Goal: Navigation & Orientation: Understand site structure

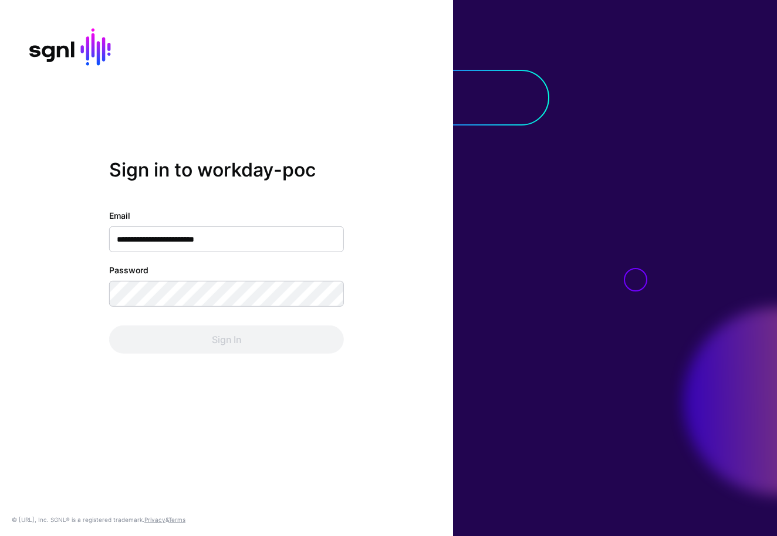
type input "**********"
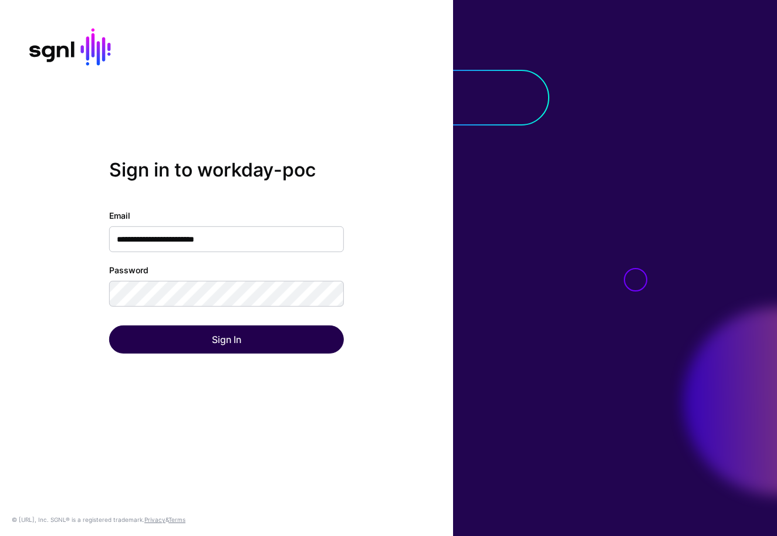
click at [253, 336] on button "Sign In" at bounding box center [226, 340] width 235 height 28
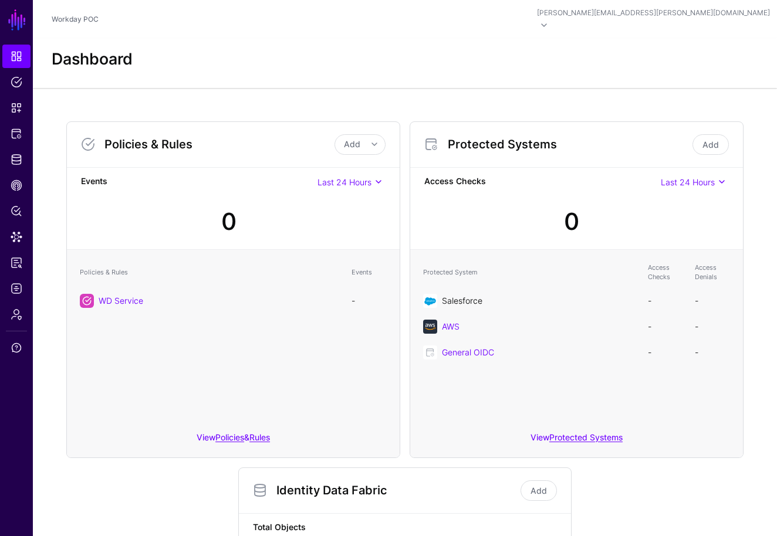
click at [467, 296] on link "Salesforce" at bounding box center [462, 301] width 40 height 10
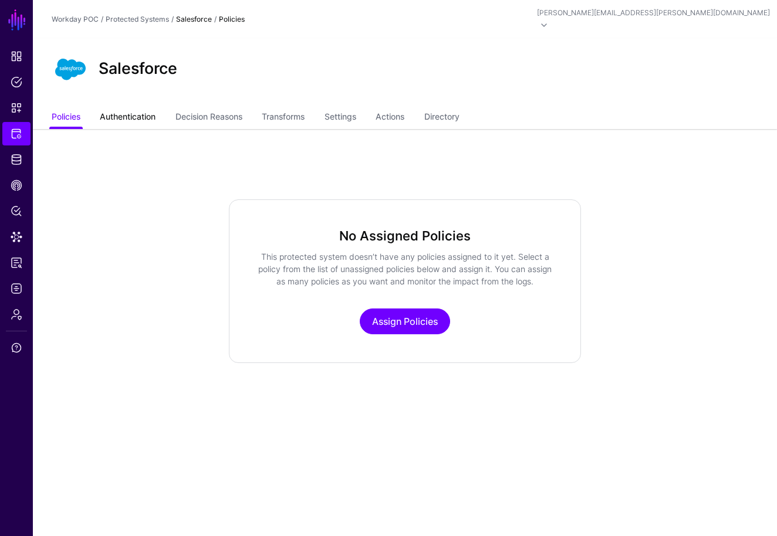
click at [137, 107] on link "Authentication" at bounding box center [128, 118] width 56 height 22
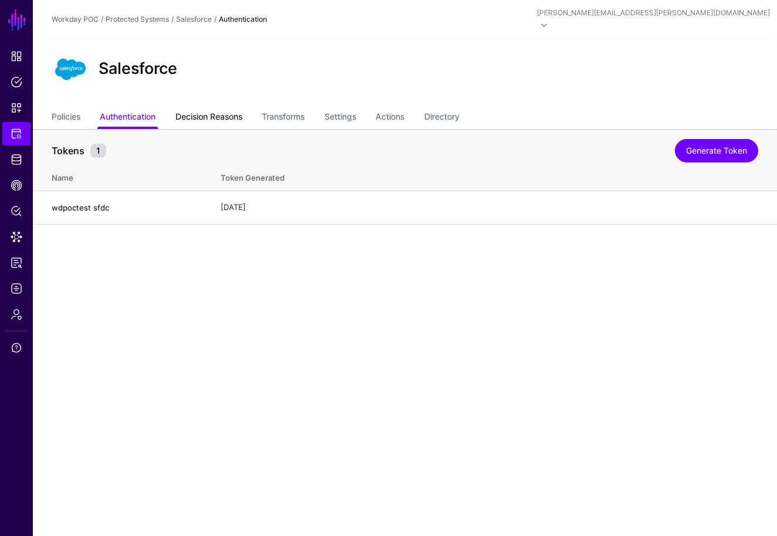
click at [195, 109] on link "Decision Reasons" at bounding box center [208, 118] width 67 height 22
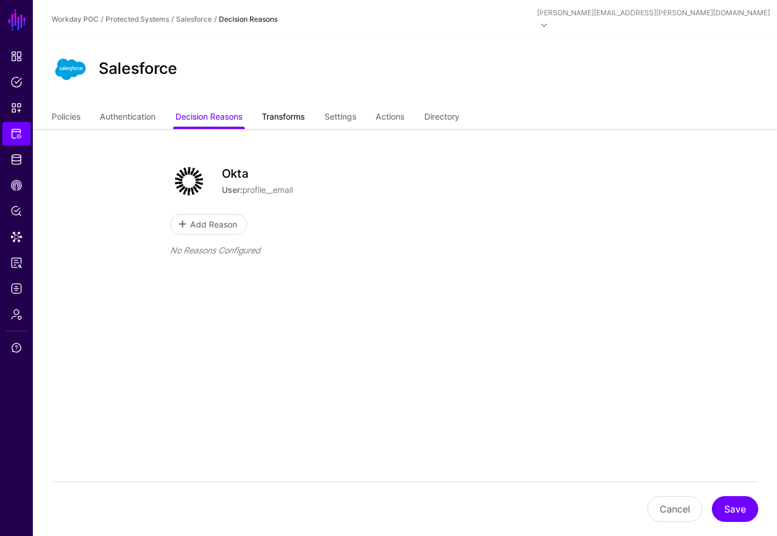
click at [276, 108] on link "Transforms" at bounding box center [283, 118] width 43 height 22
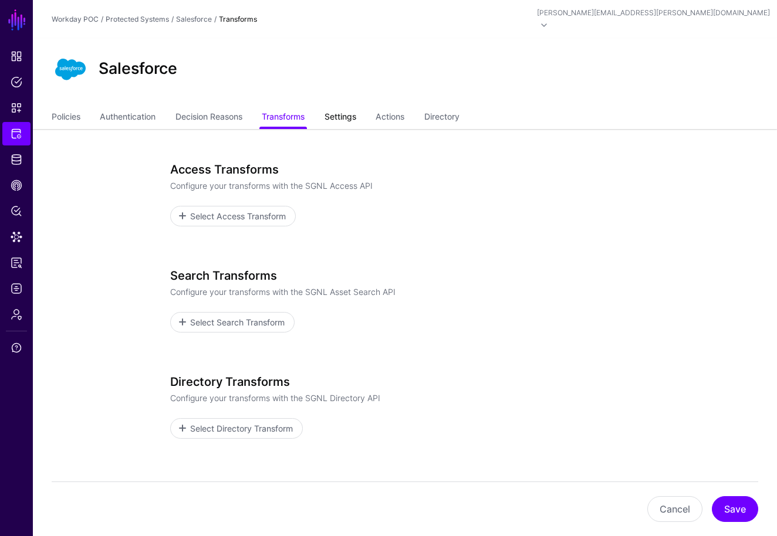
click at [346, 107] on link "Settings" at bounding box center [340, 118] width 32 height 22
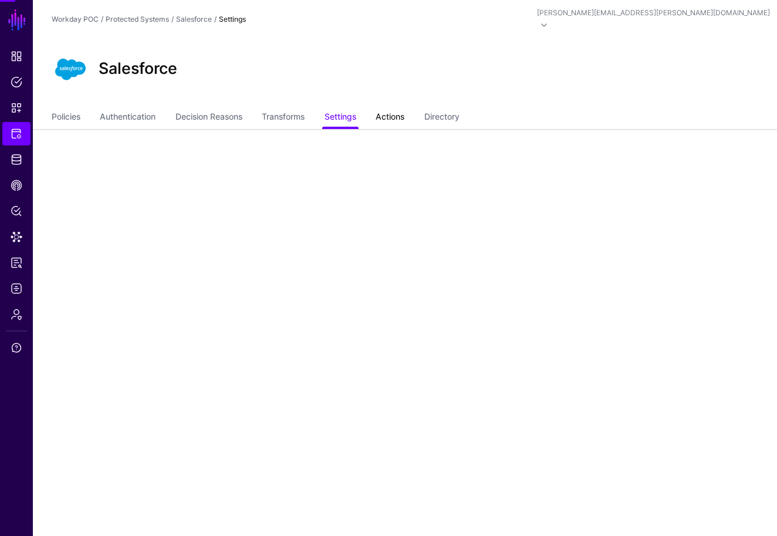
click at [394, 107] on link "Actions" at bounding box center [389, 118] width 29 height 22
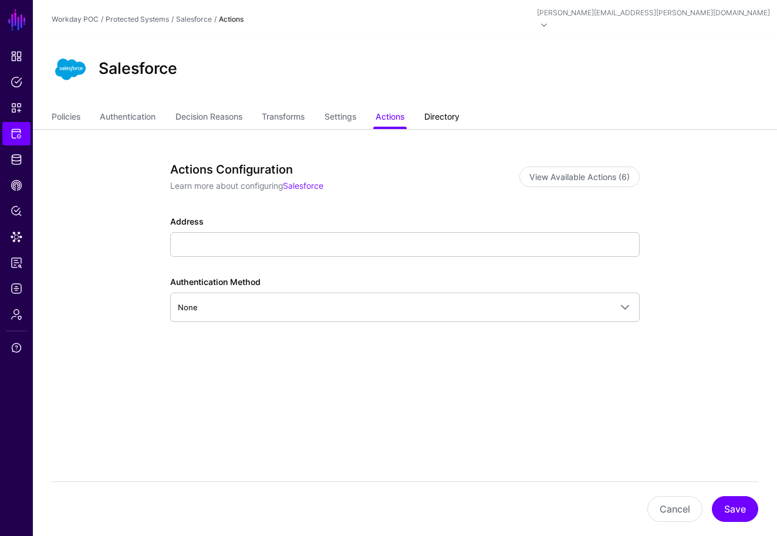
click at [437, 107] on link "Directory" at bounding box center [441, 118] width 35 height 22
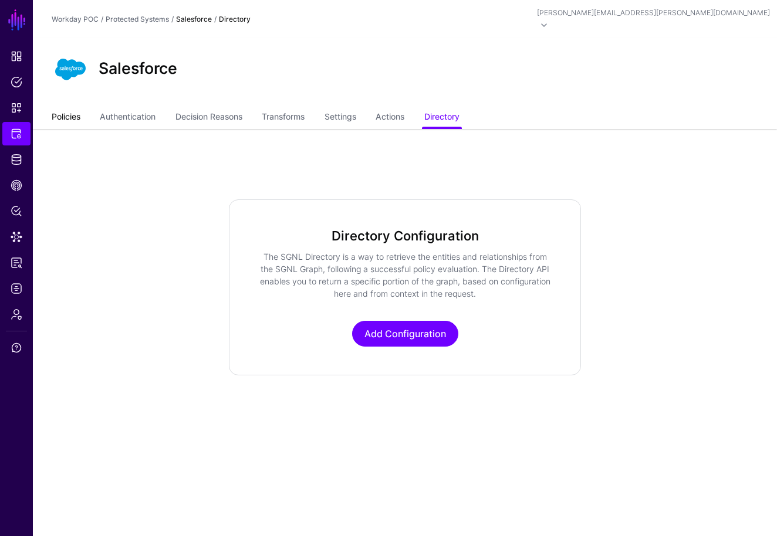
click at [72, 107] on link "Policies" at bounding box center [66, 118] width 29 height 22
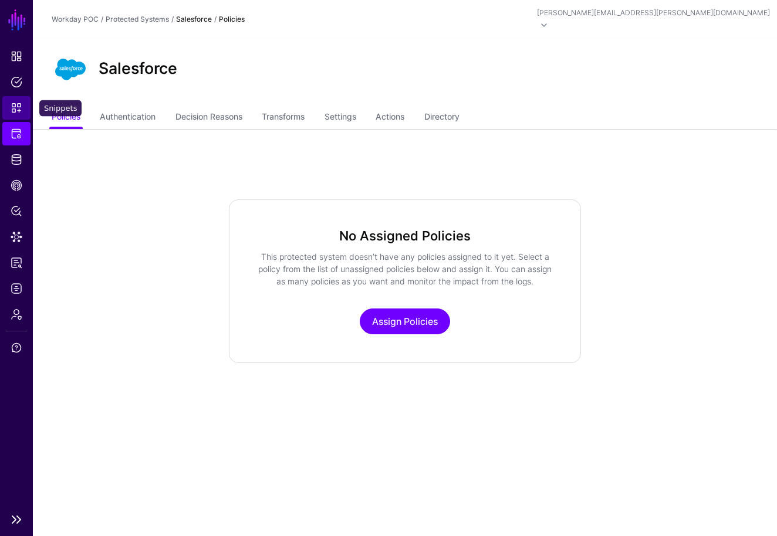
click at [19, 110] on span "Snippets" at bounding box center [17, 108] width 12 height 12
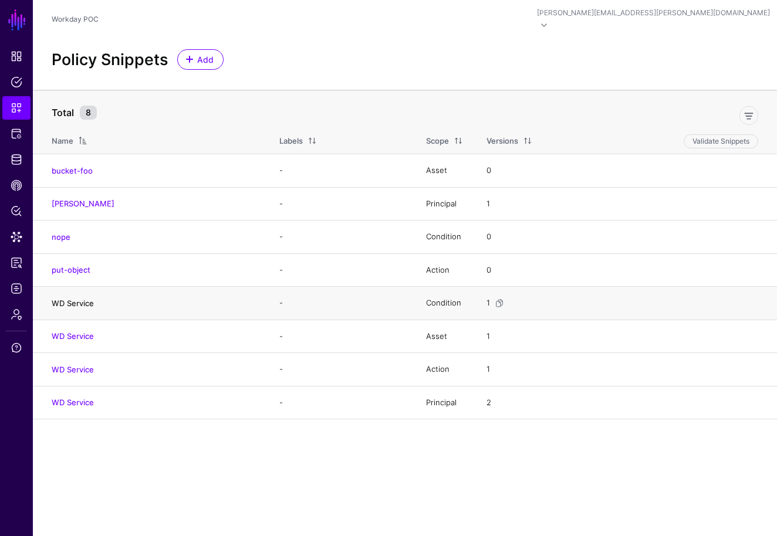
click at [86, 299] on link "WD Service" at bounding box center [73, 303] width 42 height 9
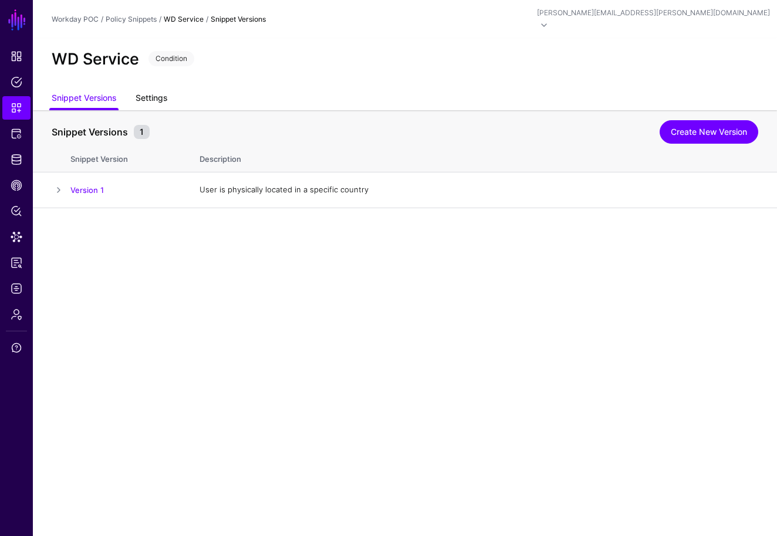
click at [150, 89] on link "Settings" at bounding box center [151, 99] width 32 height 22
click at [17, 136] on span "Protected Systems" at bounding box center [17, 134] width 12 height 12
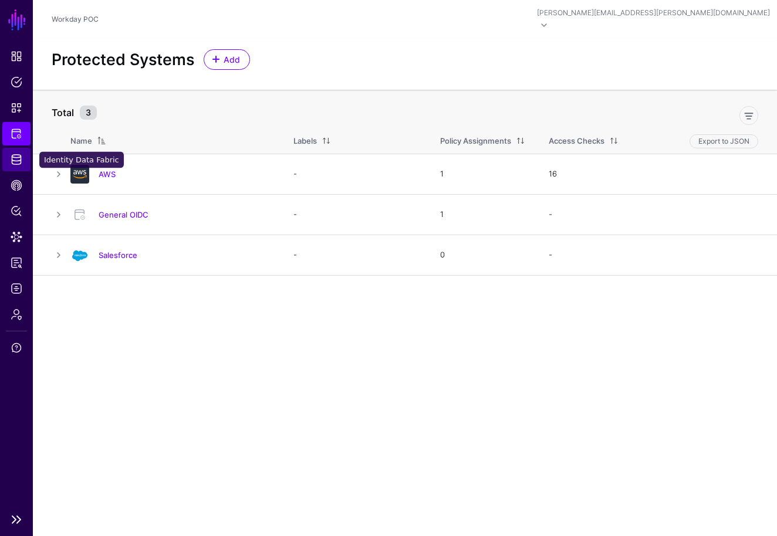
click at [15, 156] on span "Identity Data Fabric" at bounding box center [17, 160] width 12 height 12
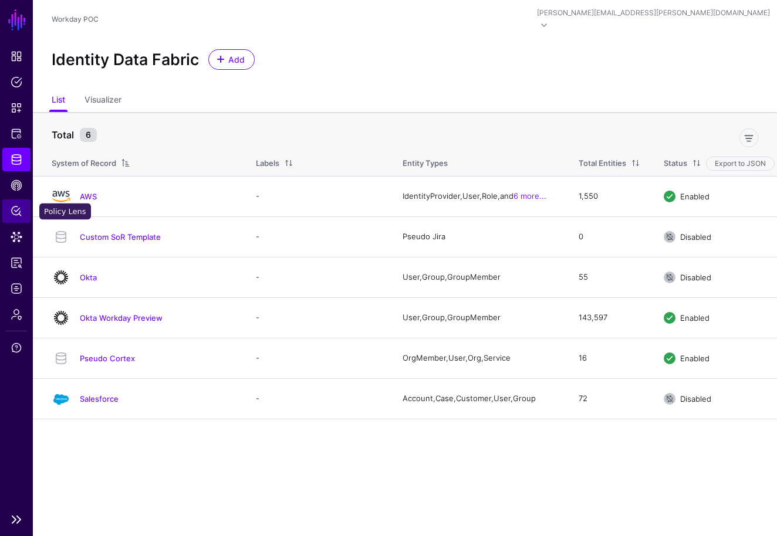
click at [17, 209] on span "Policy Lens" at bounding box center [17, 211] width 12 height 12
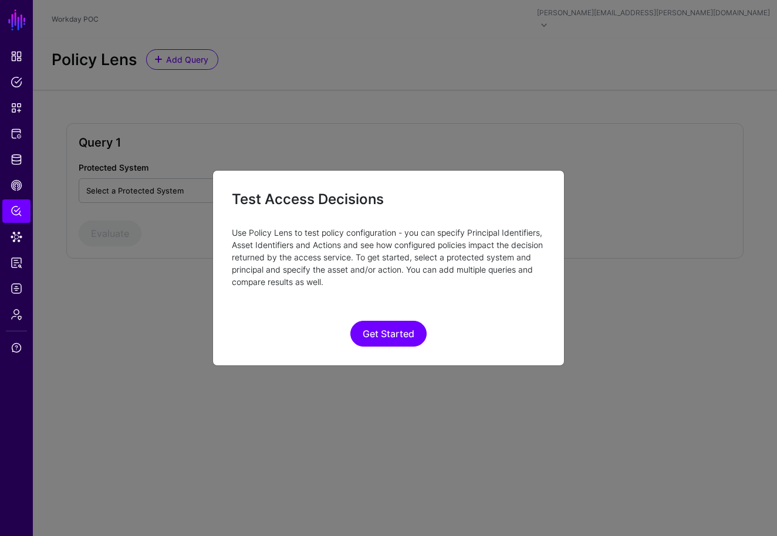
click at [20, 236] on ngb-modal-window "Test Access Decisions Use Policy Lens to test policy configuration - you can sp…" at bounding box center [388, 268] width 777 height 536
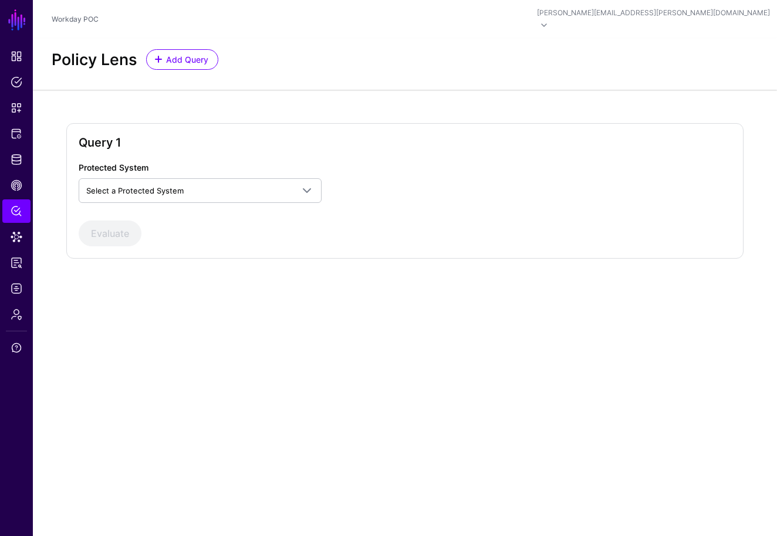
click at [20, 236] on span "Data Lens" at bounding box center [17, 237] width 12 height 12
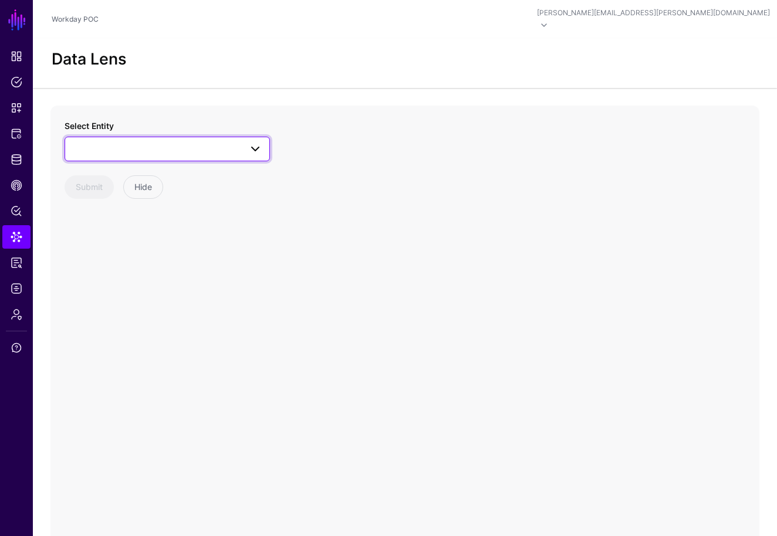
click at [242, 142] on span at bounding box center [251, 149] width 21 height 14
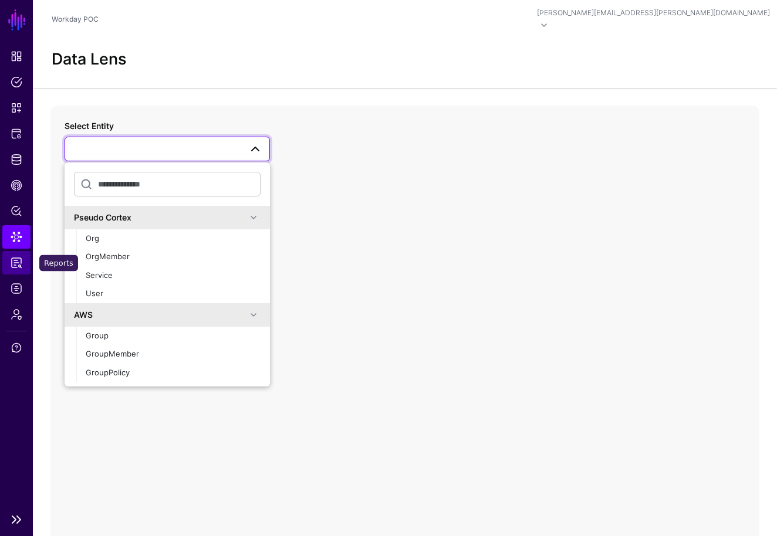
click at [16, 257] on span "Reports" at bounding box center [17, 263] width 12 height 12
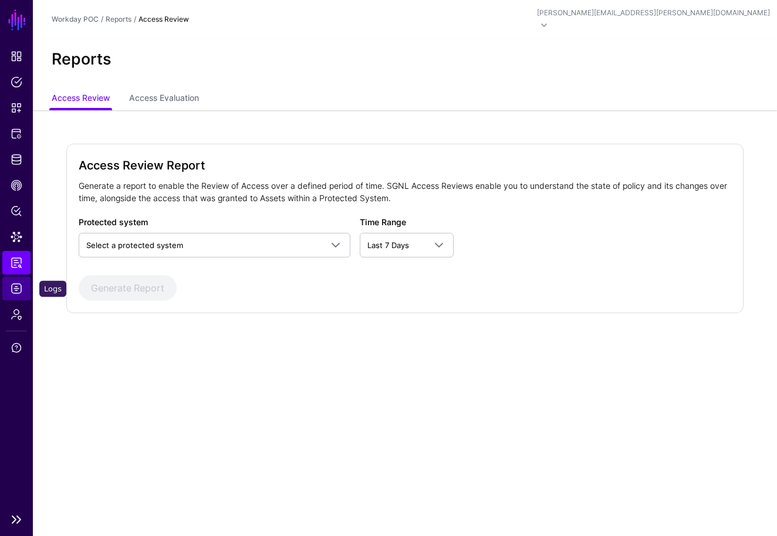
click at [18, 292] on span "Logs" at bounding box center [17, 289] width 12 height 12
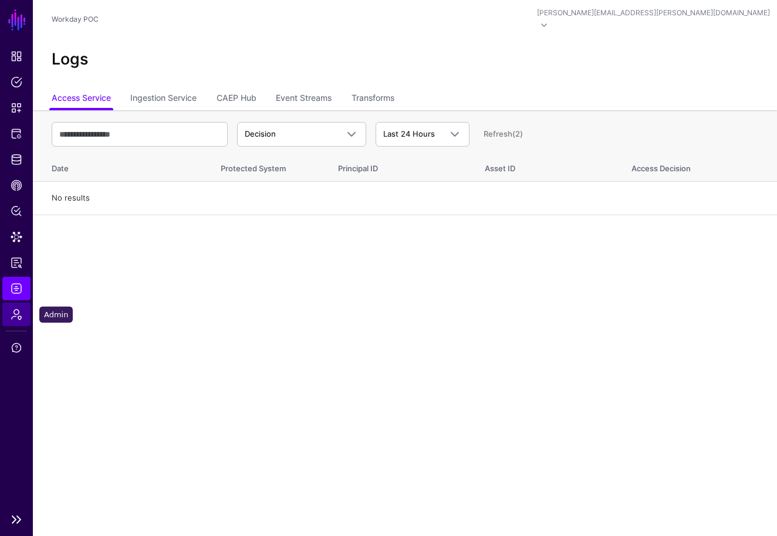
click at [19, 324] on link "Admin" at bounding box center [16, 314] width 28 height 23
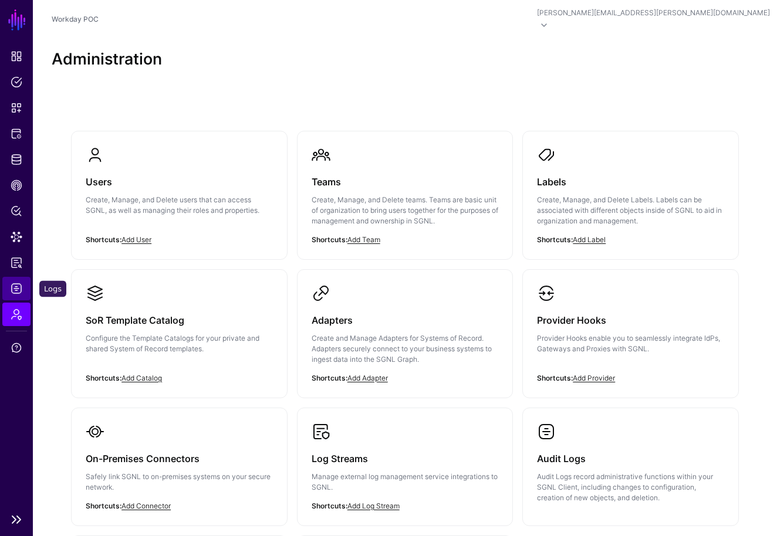
click at [16, 290] on span "Logs" at bounding box center [17, 289] width 12 height 12
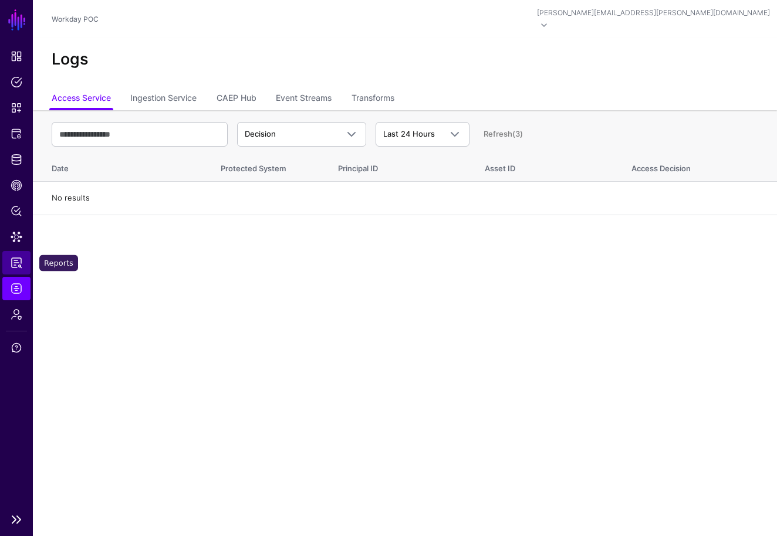
click at [18, 263] on span "Reports" at bounding box center [17, 263] width 12 height 12
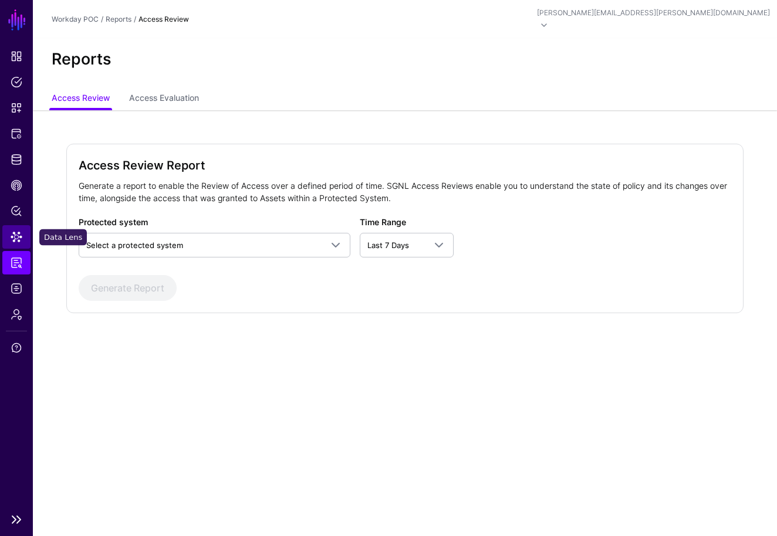
click at [17, 240] on span "Data Lens" at bounding box center [17, 237] width 12 height 12
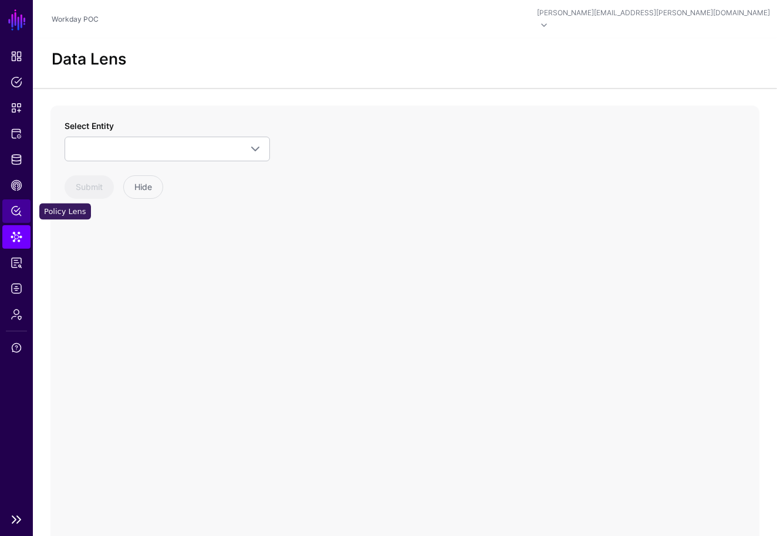
click at [16, 206] on span "Policy Lens" at bounding box center [17, 211] width 12 height 12
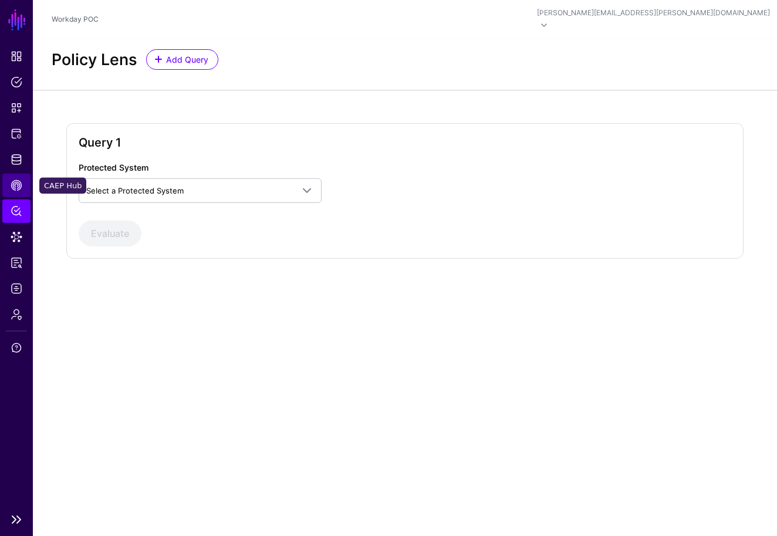
click at [15, 179] on span "CAEP Hub" at bounding box center [17, 185] width 12 height 12
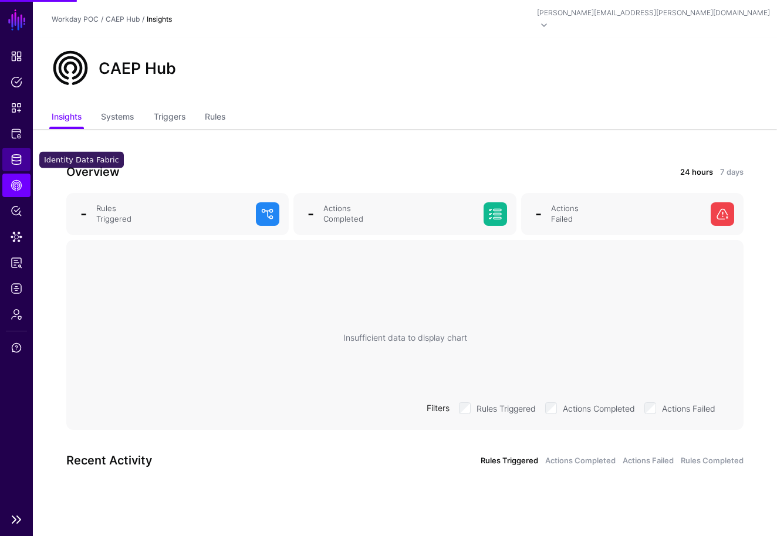
click at [15, 158] on span "Identity Data Fabric" at bounding box center [17, 160] width 12 height 12
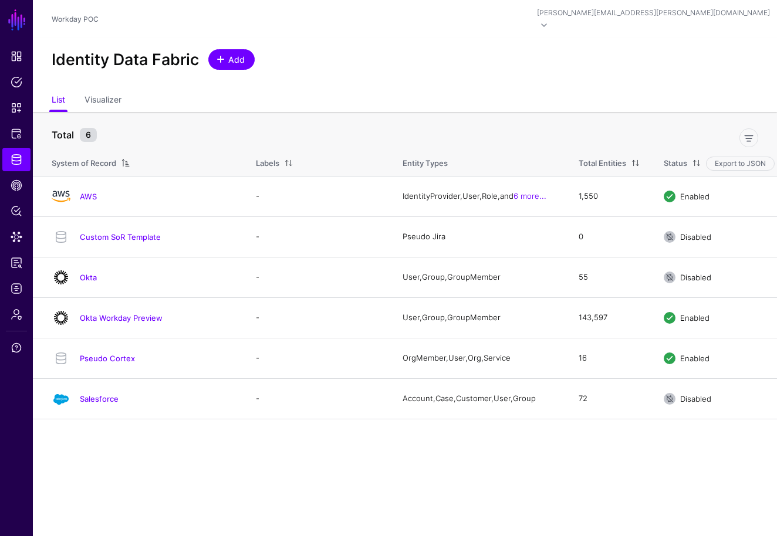
click at [231, 53] on span "Add" at bounding box center [236, 59] width 19 height 12
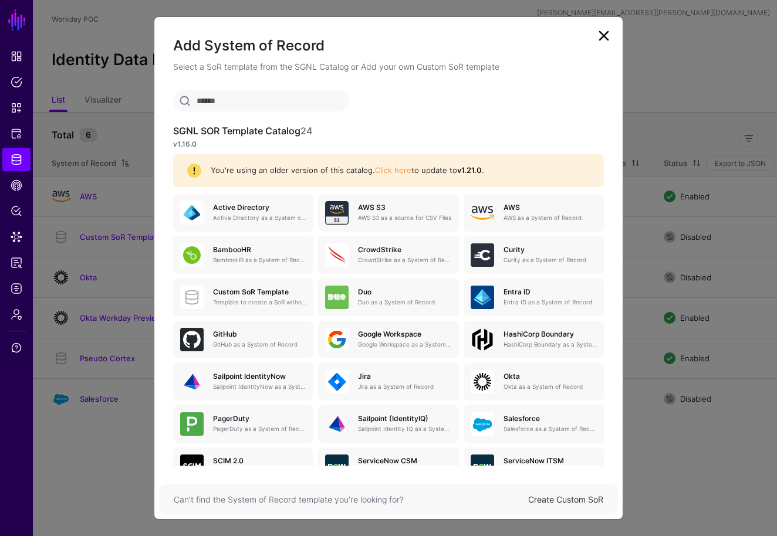
click at [607, 32] on link at bounding box center [603, 35] width 19 height 19
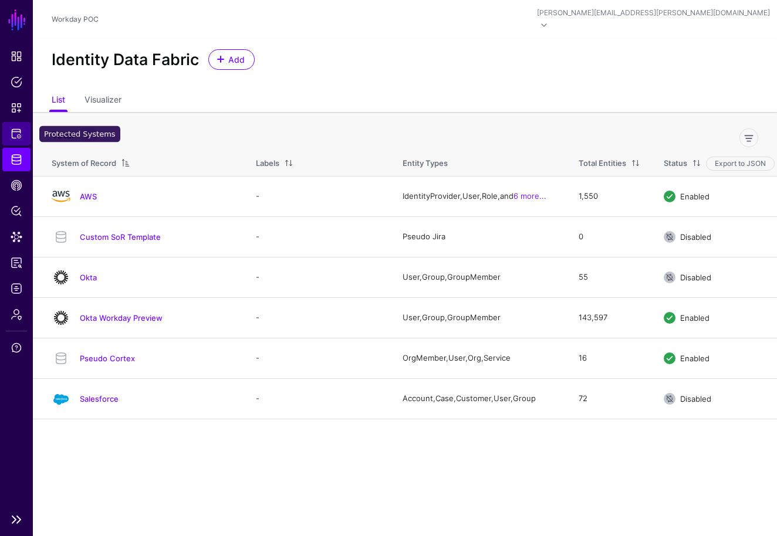
click at [18, 136] on span "Protected Systems" at bounding box center [17, 134] width 12 height 12
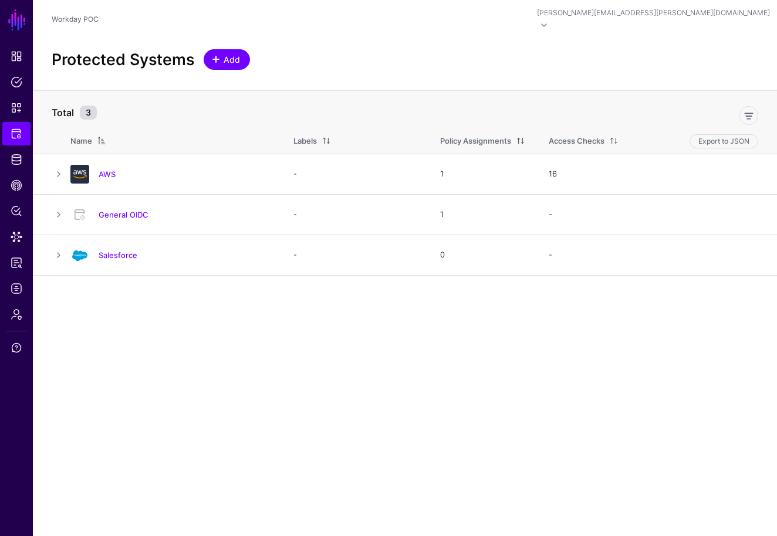
click at [231, 53] on span "Add" at bounding box center [231, 59] width 19 height 12
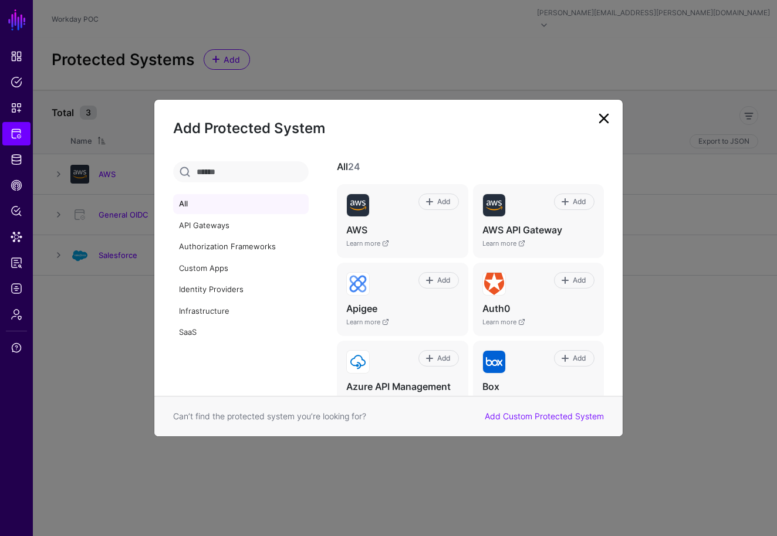
click at [608, 256] on div "All 24 Add AWS Learn more Add AWS API Gateway Learn more Add Apigee Learn more …" at bounding box center [473, 278] width 300 height 235
click at [276, 171] on input "text" at bounding box center [240, 171] width 135 height 21
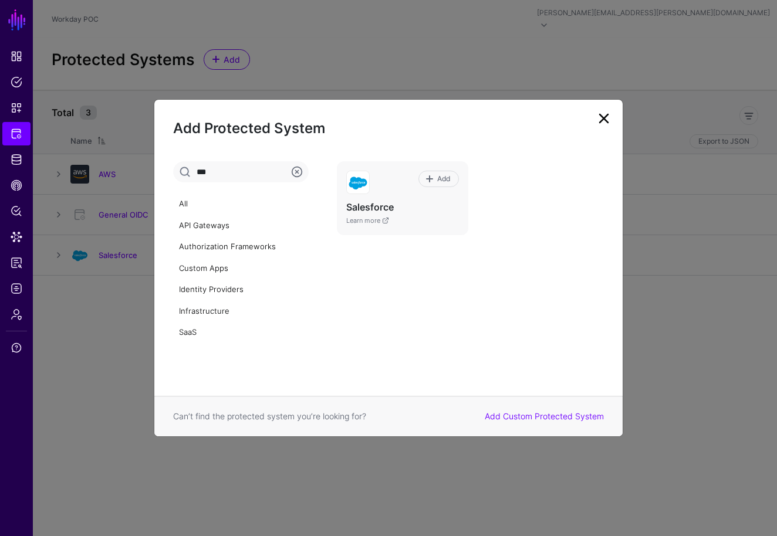
type input "***"
click at [601, 122] on link at bounding box center [603, 118] width 19 height 19
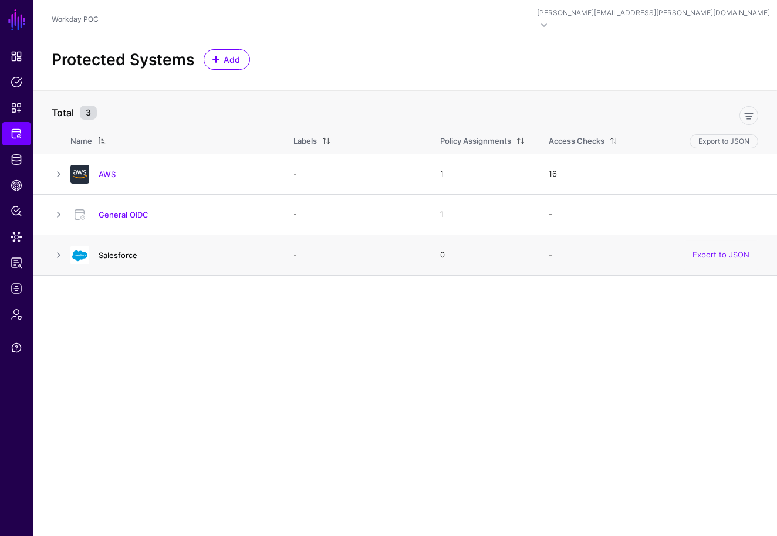
click at [118, 250] on link "Salesforce" at bounding box center [118, 254] width 39 height 9
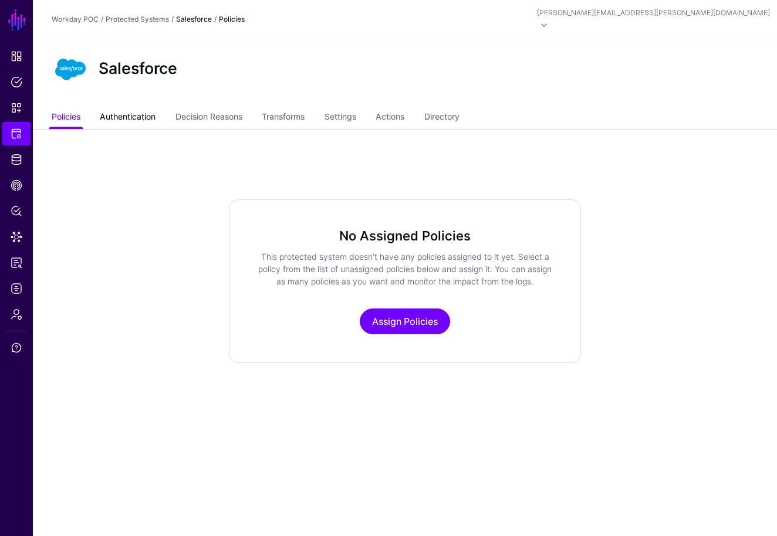
click at [143, 109] on link "Authentication" at bounding box center [128, 118] width 56 height 22
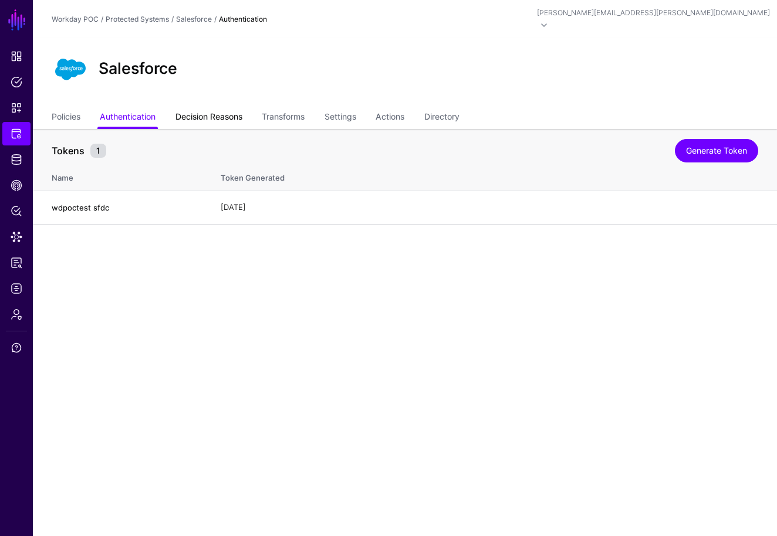
click at [216, 107] on link "Decision Reasons" at bounding box center [208, 118] width 67 height 22
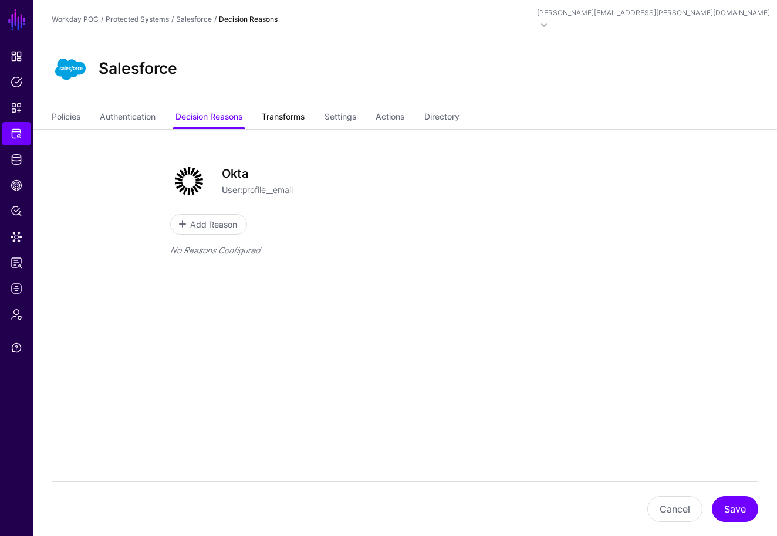
click at [297, 107] on link "Transforms" at bounding box center [283, 118] width 43 height 22
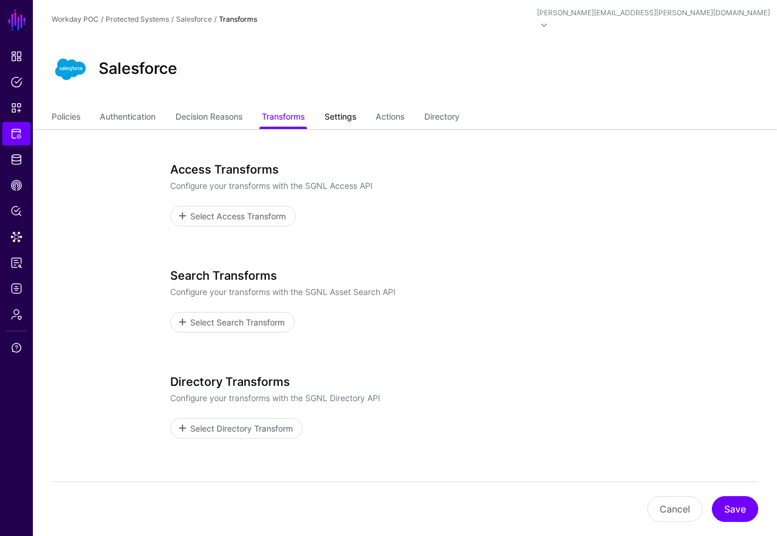
click at [350, 111] on link "Settings" at bounding box center [340, 118] width 32 height 22
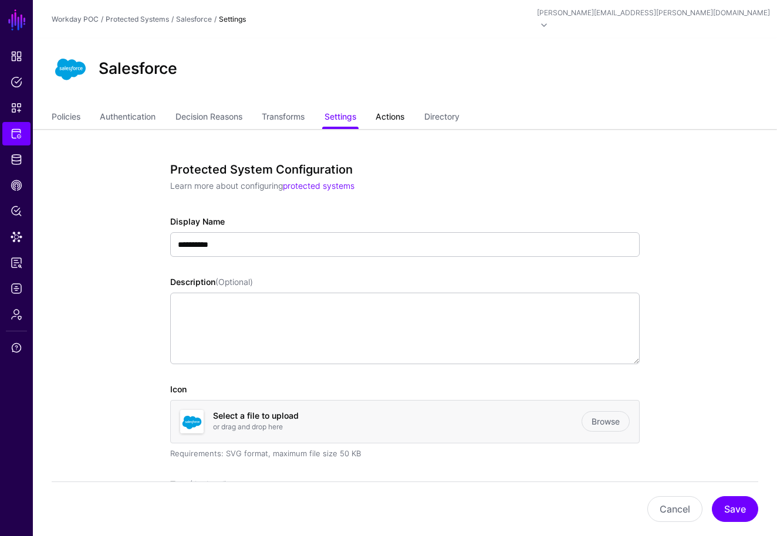
click at [399, 110] on link "Actions" at bounding box center [389, 118] width 29 height 22
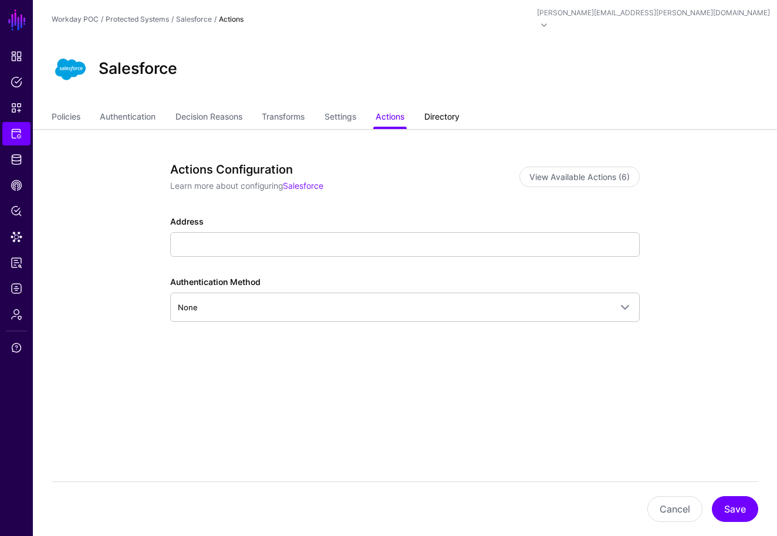
click at [448, 107] on link "Directory" at bounding box center [441, 118] width 35 height 22
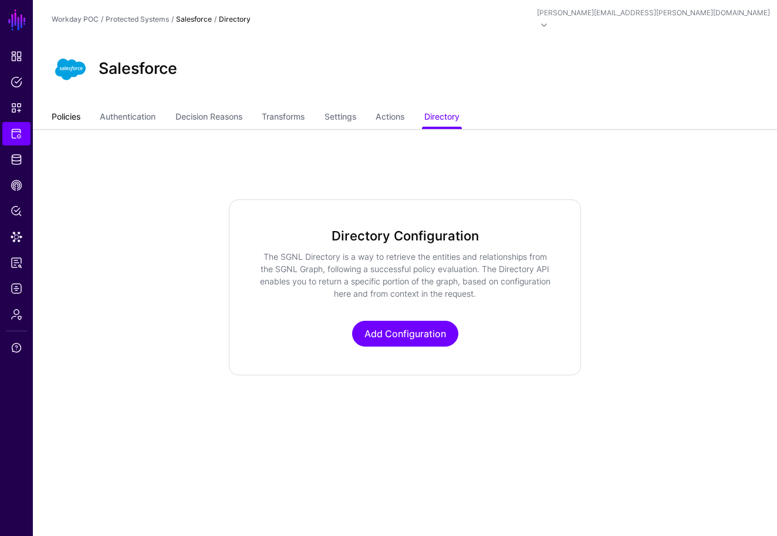
click at [75, 109] on link "Policies" at bounding box center [66, 118] width 29 height 22
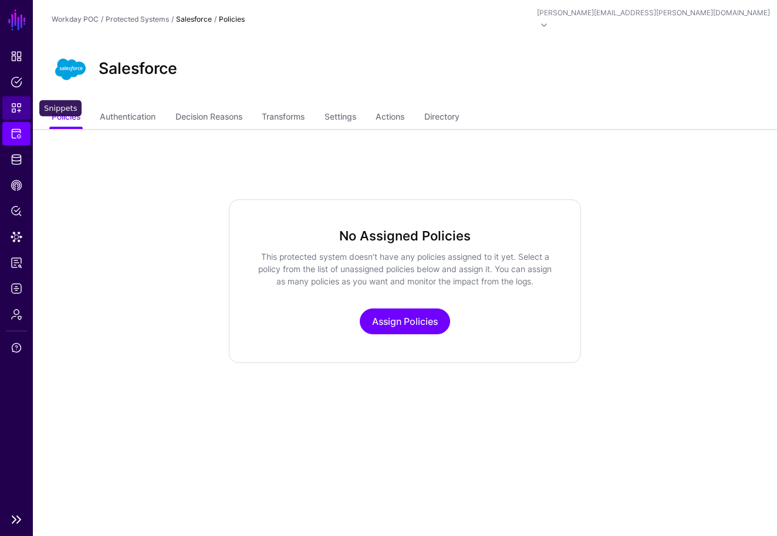
click at [18, 106] on span "Snippets" at bounding box center [17, 108] width 12 height 12
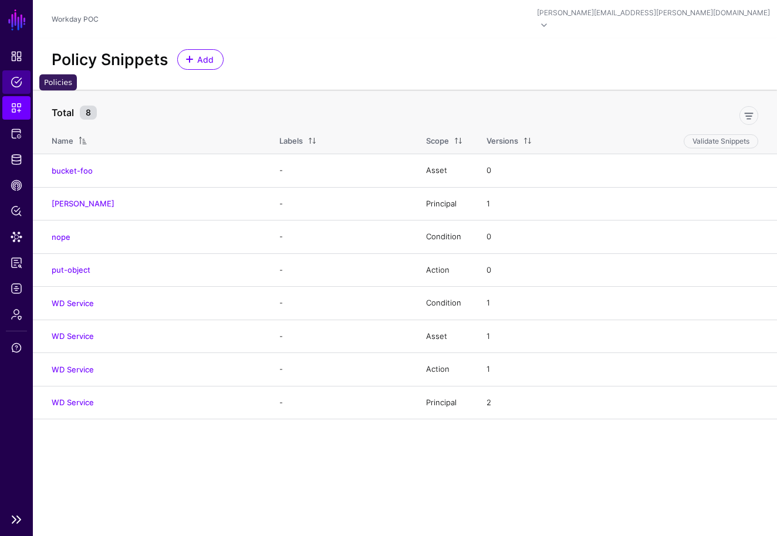
click at [16, 87] on span "Policies" at bounding box center [17, 82] width 12 height 12
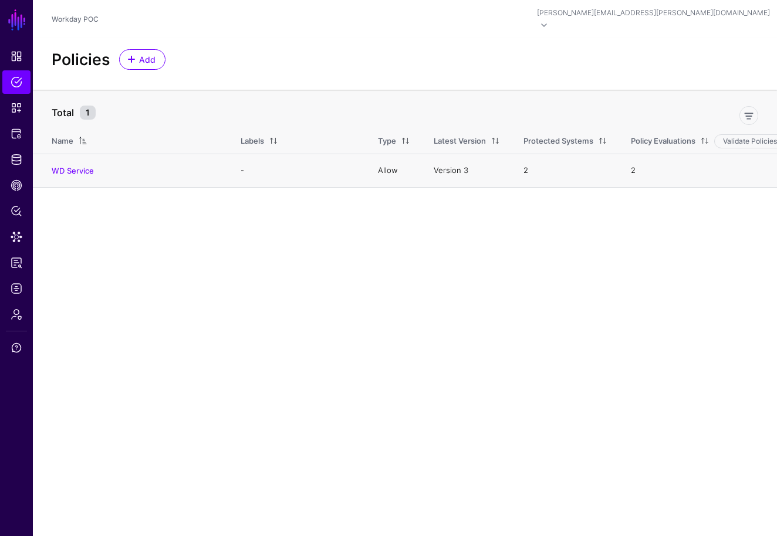
click at [523, 165] on link "2" at bounding box center [525, 169] width 5 height 9
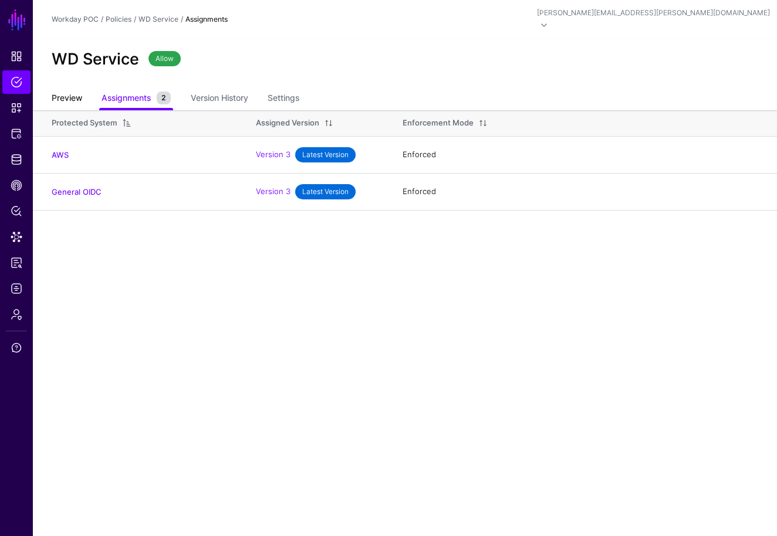
click at [74, 88] on link "Preview" at bounding box center [67, 99] width 31 height 22
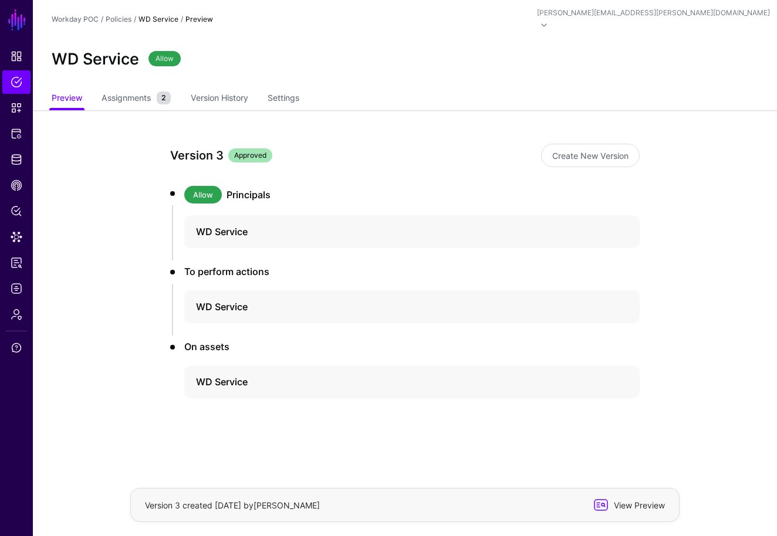
click at [655, 505] on span "View Preview" at bounding box center [637, 505] width 57 height 12
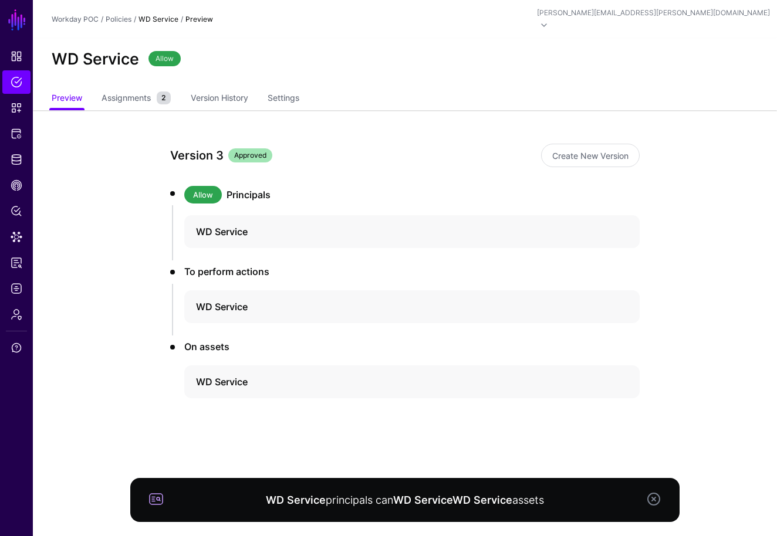
click at [678, 450] on app-policies-v2-item-preview "Version 3 Approved Create New Version Allow Principals WD Service To perform ac…" at bounding box center [405, 314] width 744 height 408
click at [13, 51] on span "Dashboard" at bounding box center [17, 56] width 12 height 12
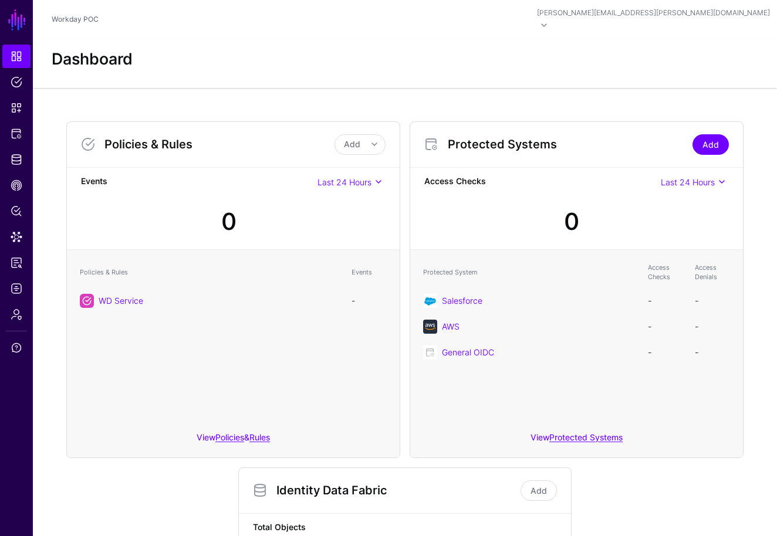
click at [711, 134] on link "Add" at bounding box center [710, 144] width 36 height 21
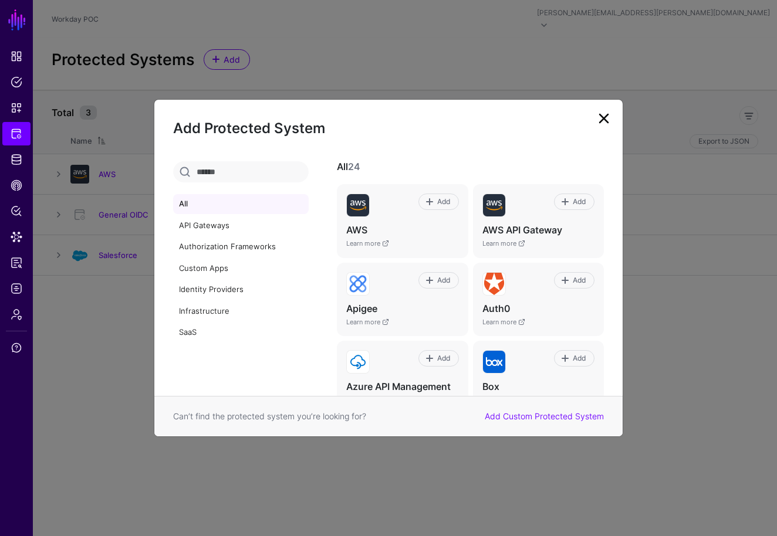
click at [608, 117] on link at bounding box center [603, 118] width 19 height 19
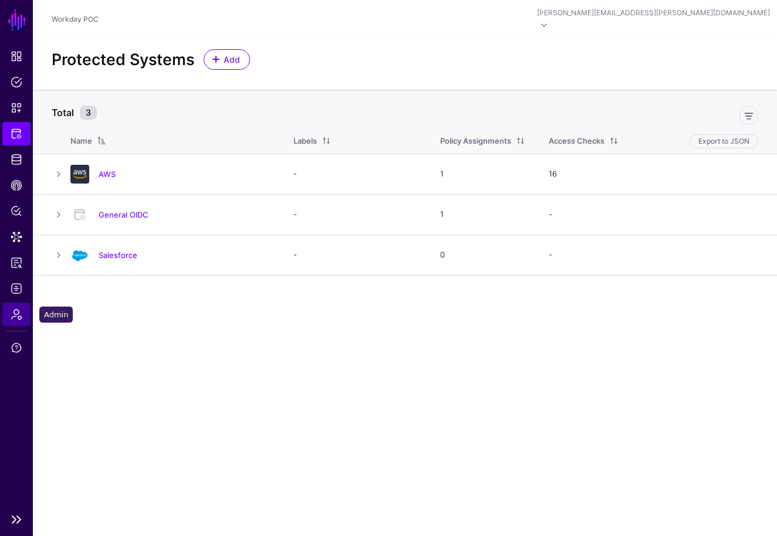
click at [17, 316] on span "Admin" at bounding box center [17, 315] width 12 height 12
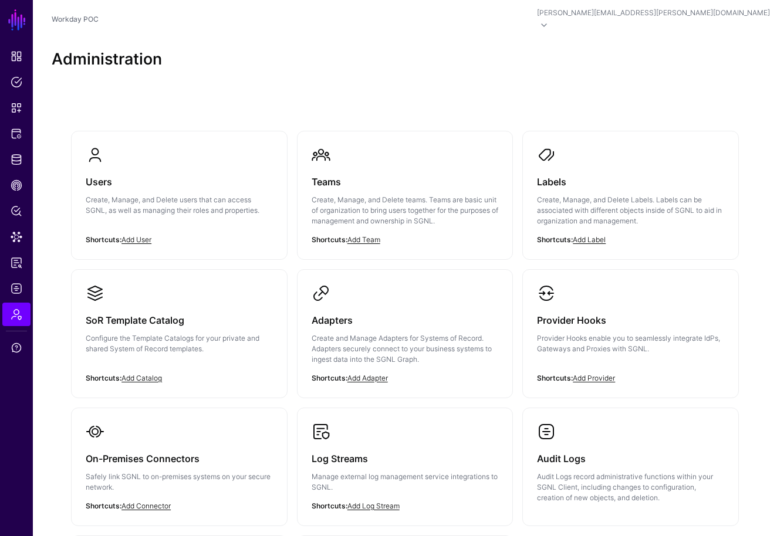
click at [753, 243] on div "Users Create, Manage, and Delete users that can access SGNL, as well as managin…" at bounding box center [405, 405] width 744 height 635
click at [551, 18] on span at bounding box center [544, 25] width 14 height 14
click at [607, 80] on span "Workday POC" at bounding box center [584, 80] width 45 height 11
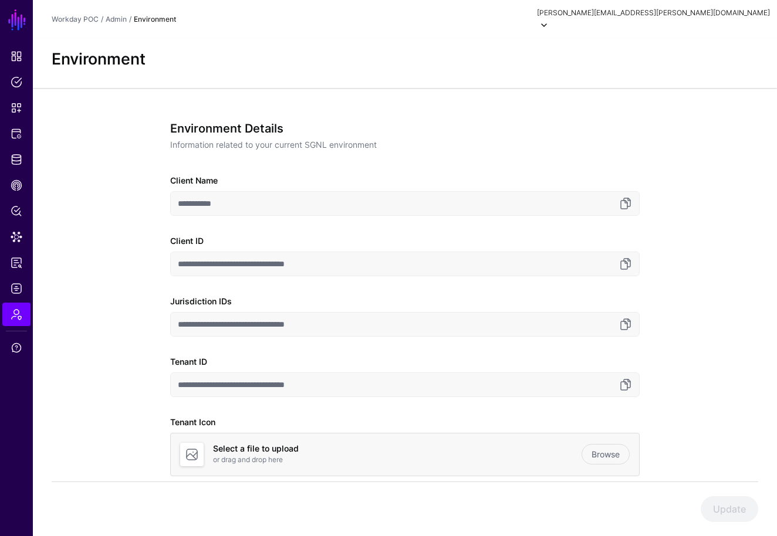
click at [109, 387] on div "**********" at bounding box center [405, 351] width 744 height 527
click at [15, 351] on span "Support" at bounding box center [17, 348] width 12 height 12
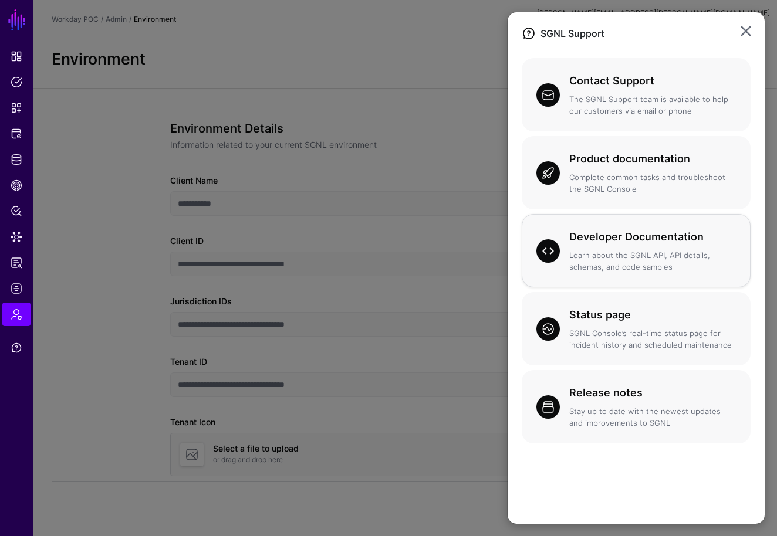
click at [637, 250] on p "Learn about the SGNL API, API details, schemas, and code samples" at bounding box center [652, 261] width 167 height 23
click at [742, 35] on link at bounding box center [745, 31] width 19 height 19
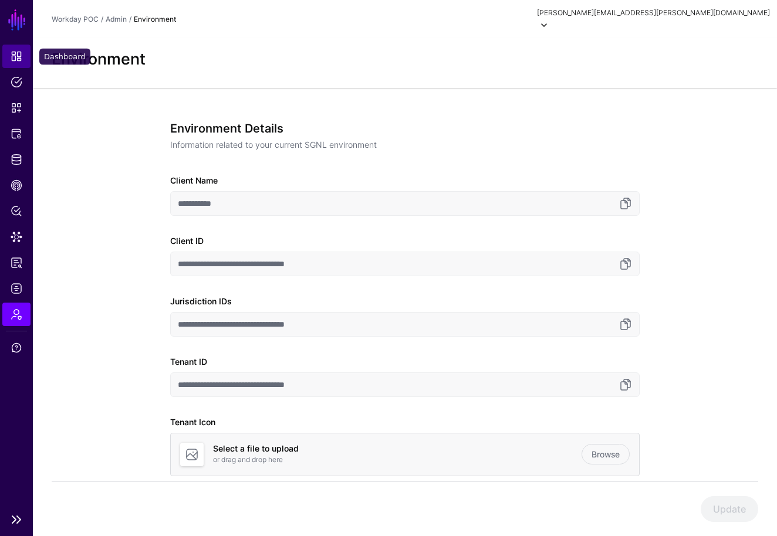
click at [14, 54] on span "Dashboard" at bounding box center [17, 56] width 12 height 12
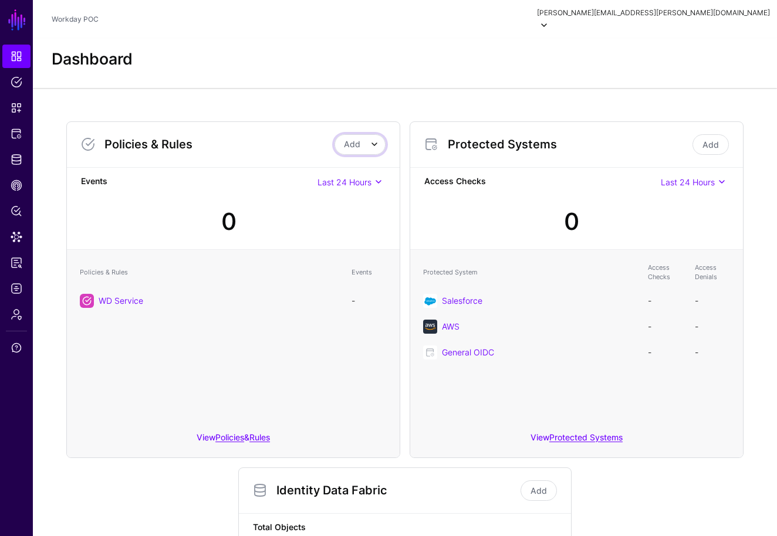
click at [378, 137] on span at bounding box center [374, 144] width 14 height 14
click at [263, 112] on div "Policies & Rules Add Add Policy Add Rule Events Last 24 Hours Last 24 Hours Las…" at bounding box center [405, 458] width 686 height 692
click at [263, 432] on link "Rules" at bounding box center [259, 437] width 21 height 10
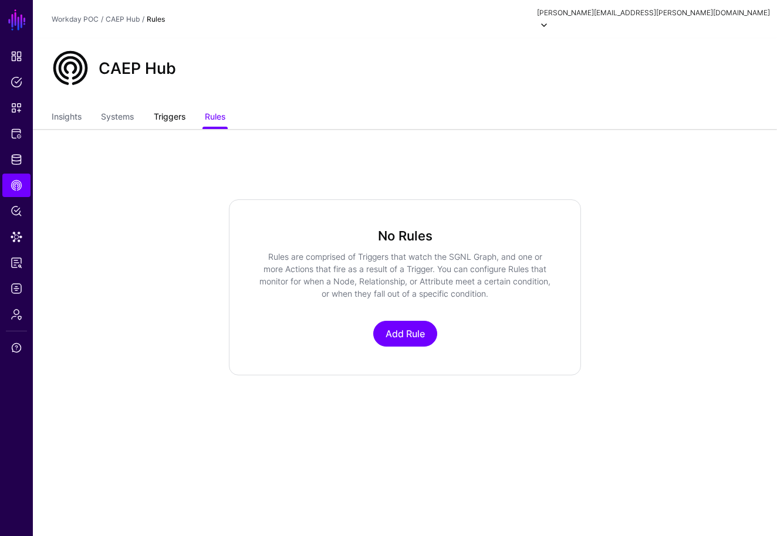
click at [177, 107] on link "Triggers" at bounding box center [170, 118] width 32 height 22
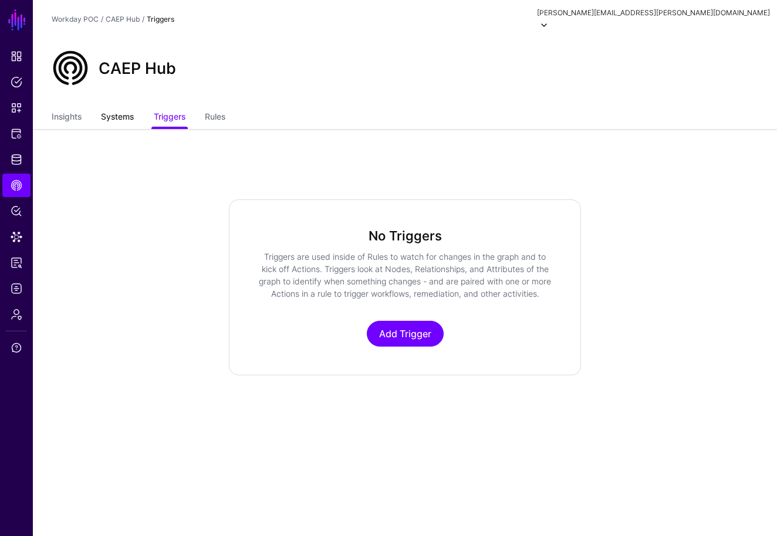
click at [118, 108] on link "Systems" at bounding box center [117, 118] width 33 height 22
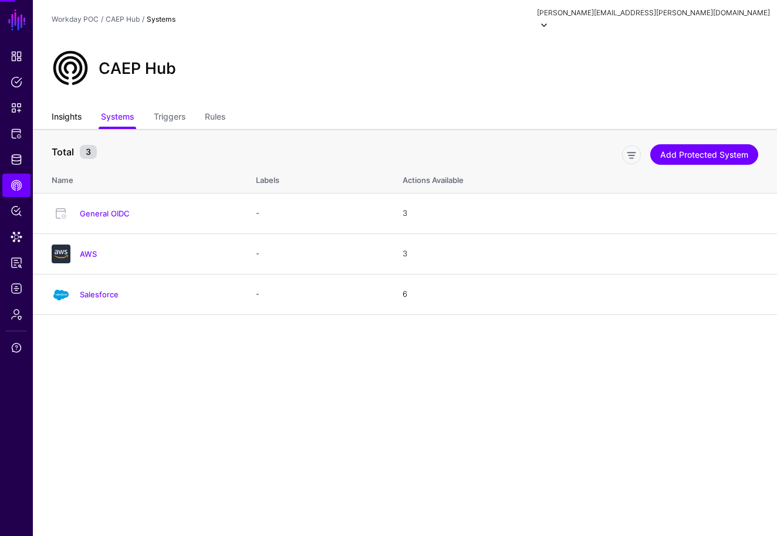
click at [65, 110] on link "Insights" at bounding box center [67, 118] width 30 height 22
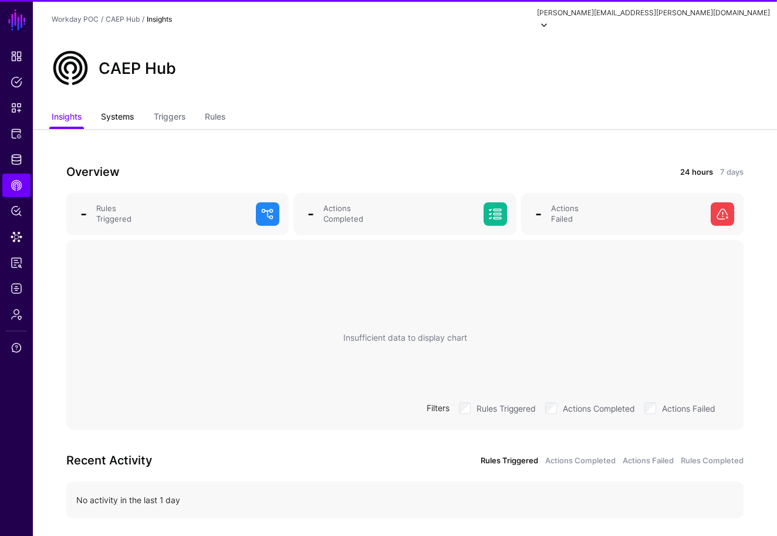
click at [123, 107] on link "Systems" at bounding box center [117, 118] width 33 height 22
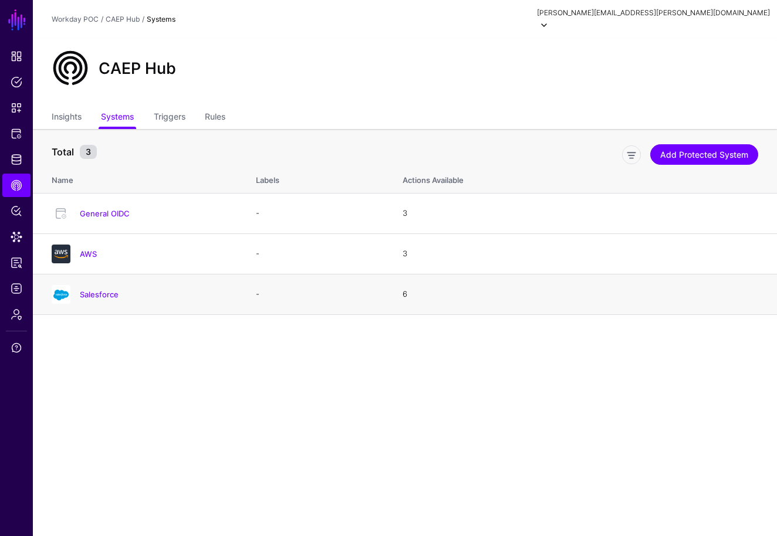
click at [106, 289] on h4 "Salesforce" at bounding box center [156, 294] width 153 height 11
click at [107, 290] on link "Salesforce" at bounding box center [99, 294] width 39 height 9
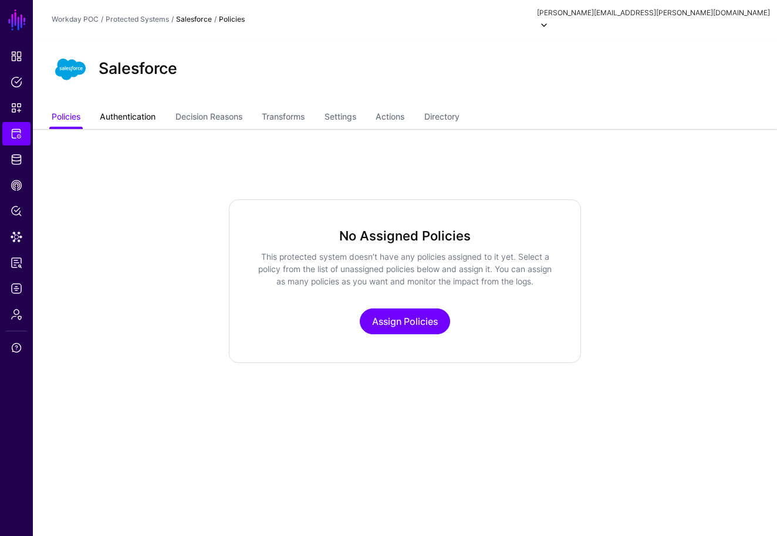
click at [144, 107] on link "Authentication" at bounding box center [128, 118] width 56 height 22
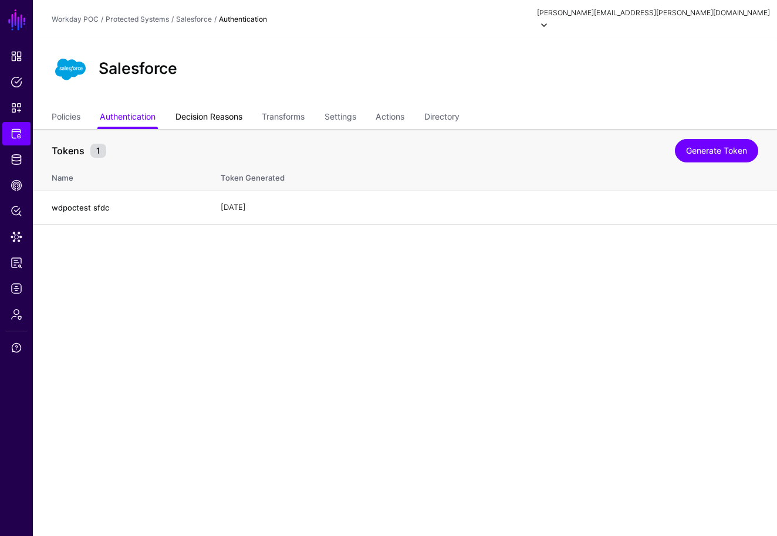
click at [205, 107] on link "Decision Reasons" at bounding box center [208, 118] width 67 height 22
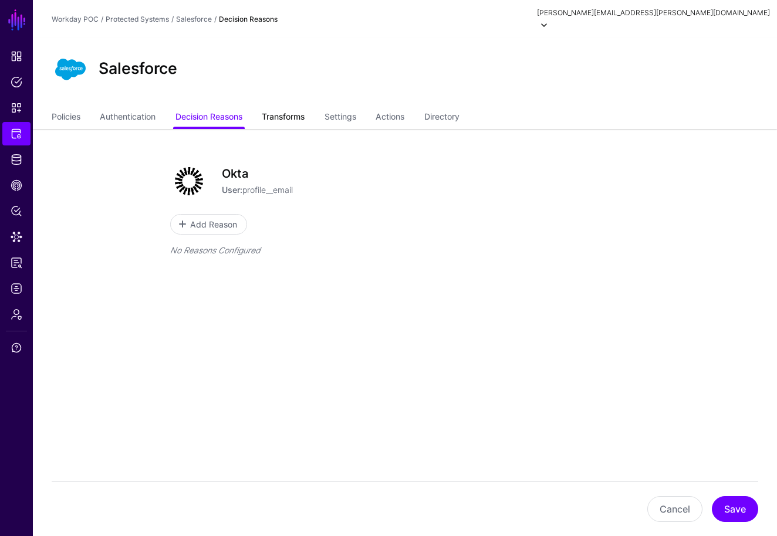
click at [275, 107] on link "Transforms" at bounding box center [283, 118] width 43 height 22
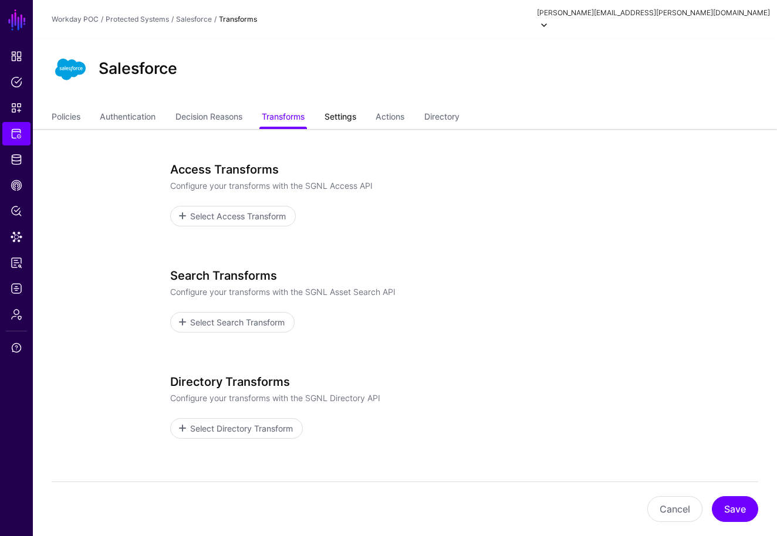
click at [354, 107] on link "Settings" at bounding box center [340, 118] width 32 height 22
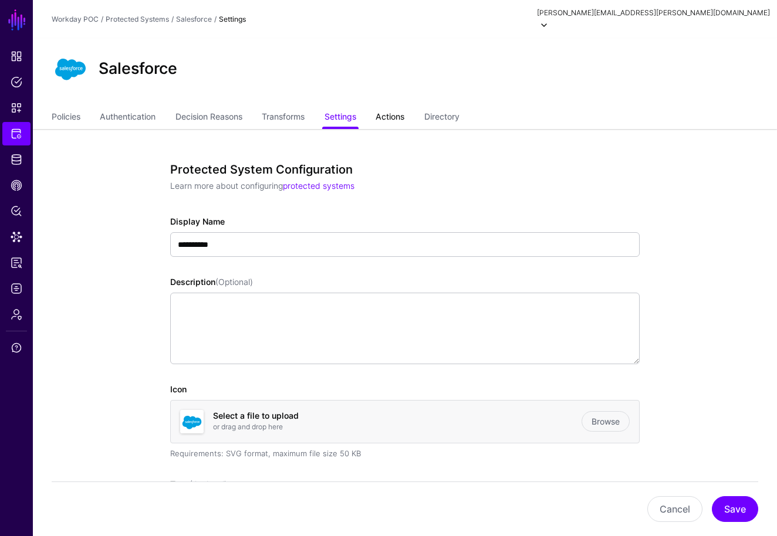
click at [404, 107] on link "Actions" at bounding box center [389, 118] width 29 height 22
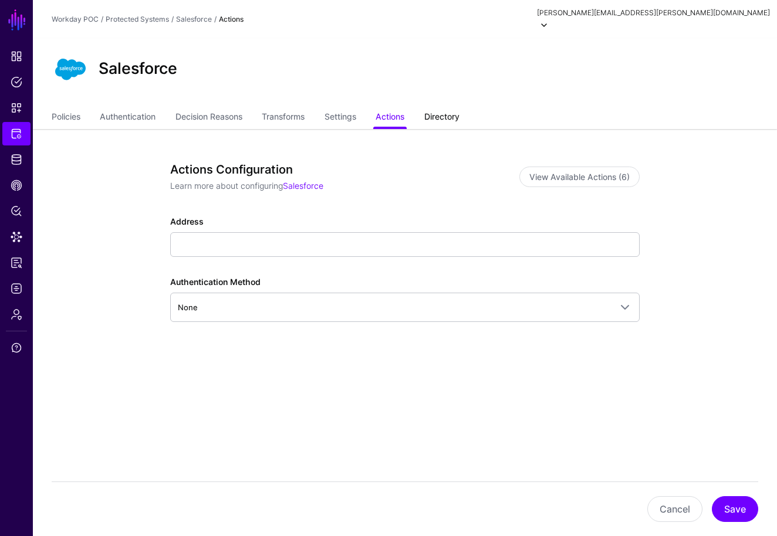
click at [456, 107] on link "Directory" at bounding box center [441, 118] width 35 height 22
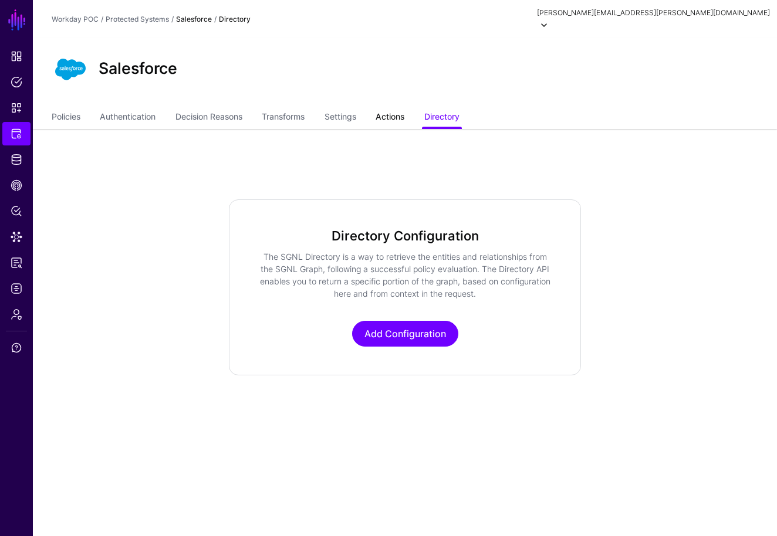
click at [391, 107] on link "Actions" at bounding box center [389, 118] width 29 height 22
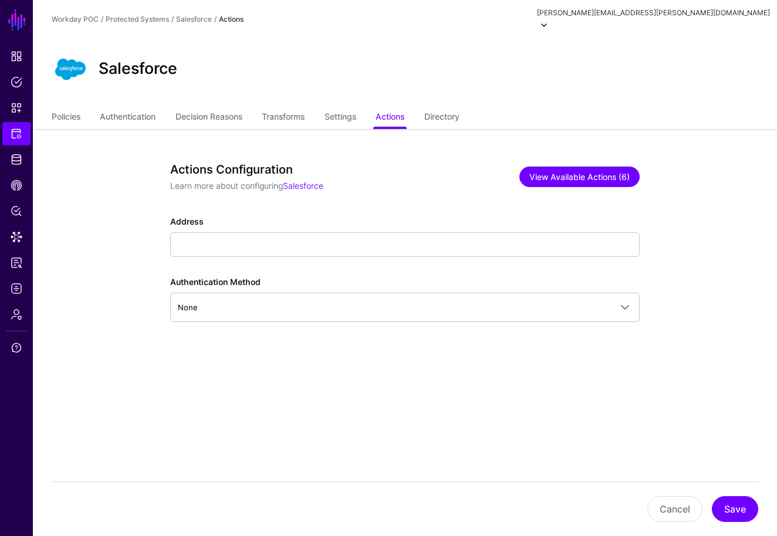
click at [591, 167] on button "View Available Actions (6)" at bounding box center [579, 177] width 120 height 21
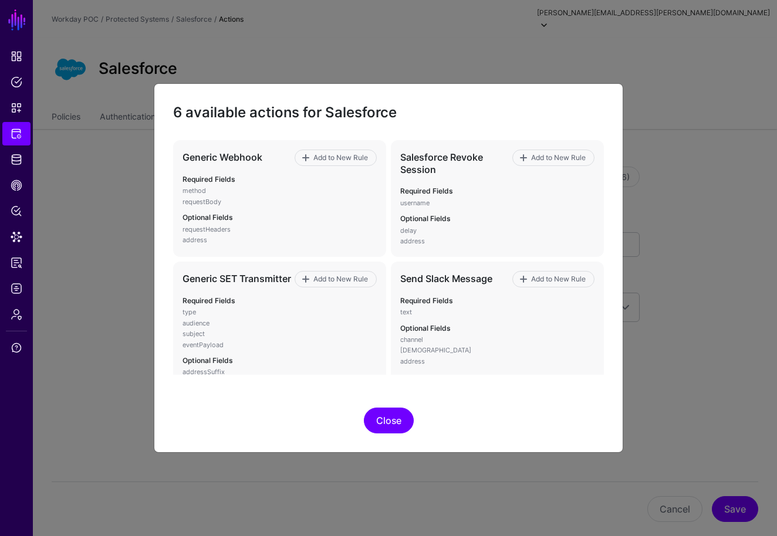
click at [380, 425] on button "Close" at bounding box center [389, 421] width 50 height 26
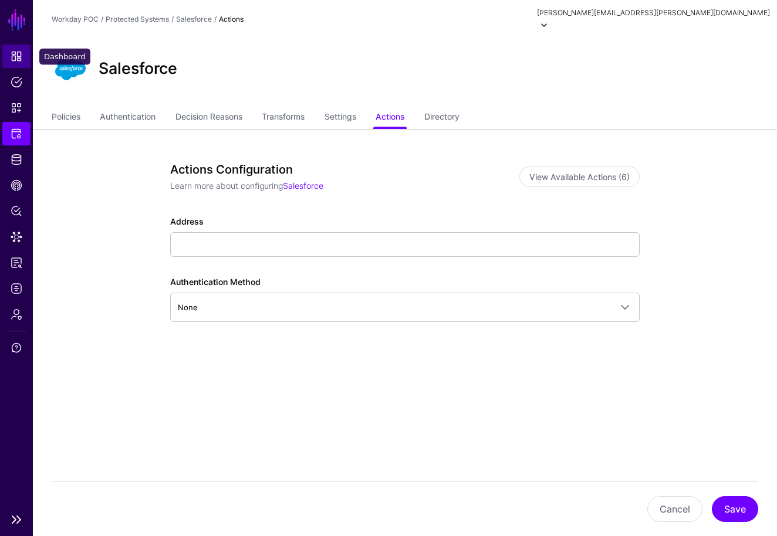
click at [17, 50] on span "Dashboard" at bounding box center [17, 56] width 12 height 12
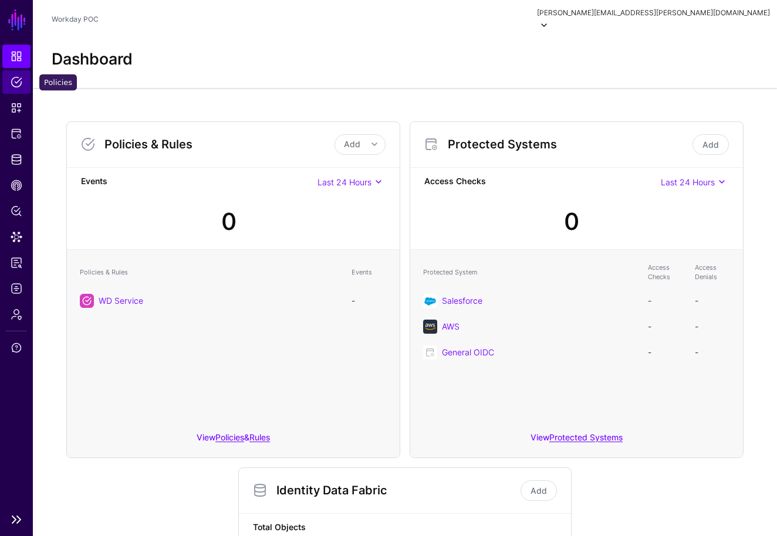
click at [18, 84] on span "Policies" at bounding box center [17, 82] width 12 height 12
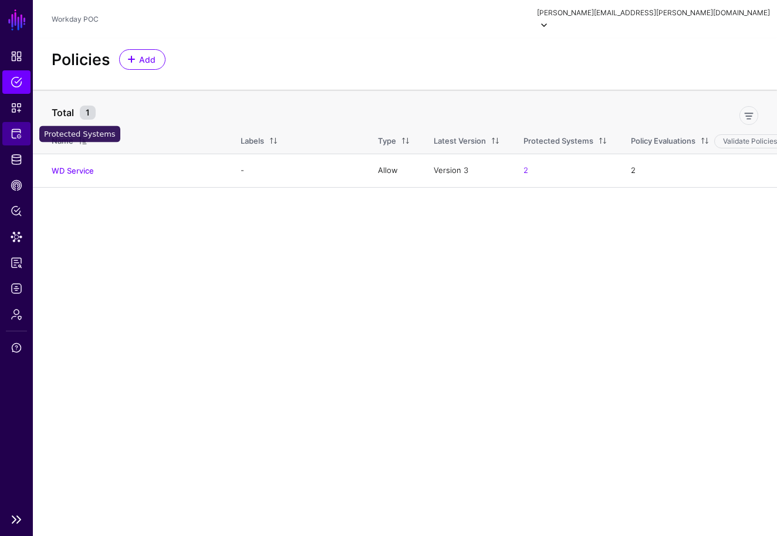
click at [22, 135] on span "Protected Systems" at bounding box center [17, 134] width 12 height 12
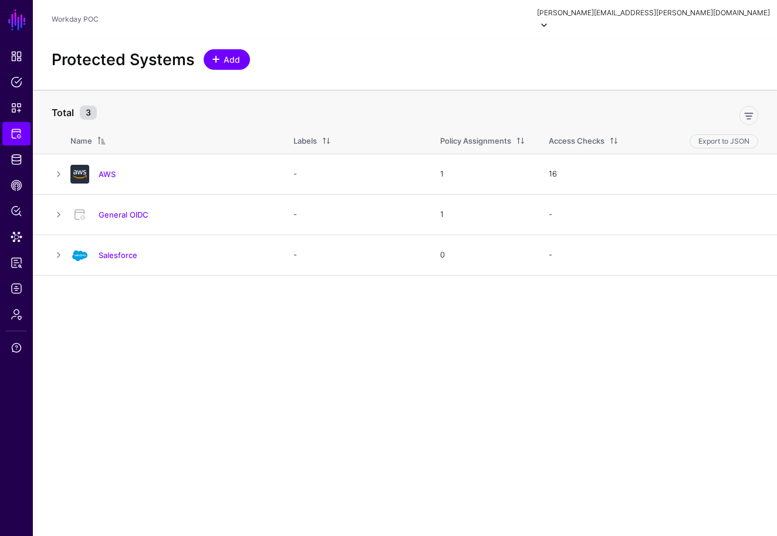
click at [236, 53] on link "Add" at bounding box center [227, 59] width 46 height 21
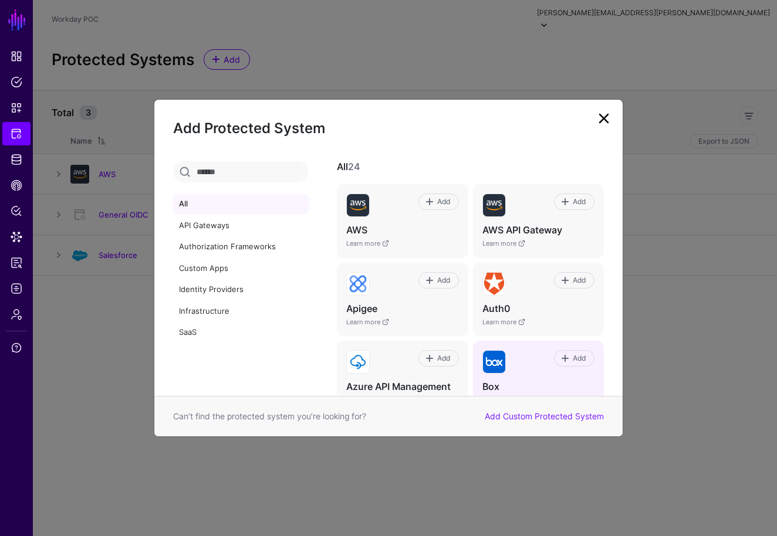
click at [522, 360] on div "Add" at bounding box center [550, 361] width 89 height 23
click at [573, 353] on span "Add" at bounding box center [579, 358] width 16 height 11
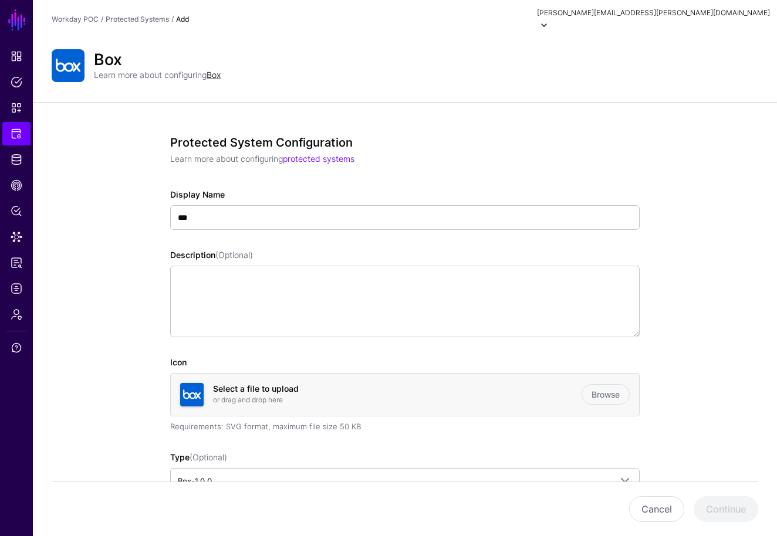
click at [17, 320] on link "Admin" at bounding box center [16, 314] width 28 height 23
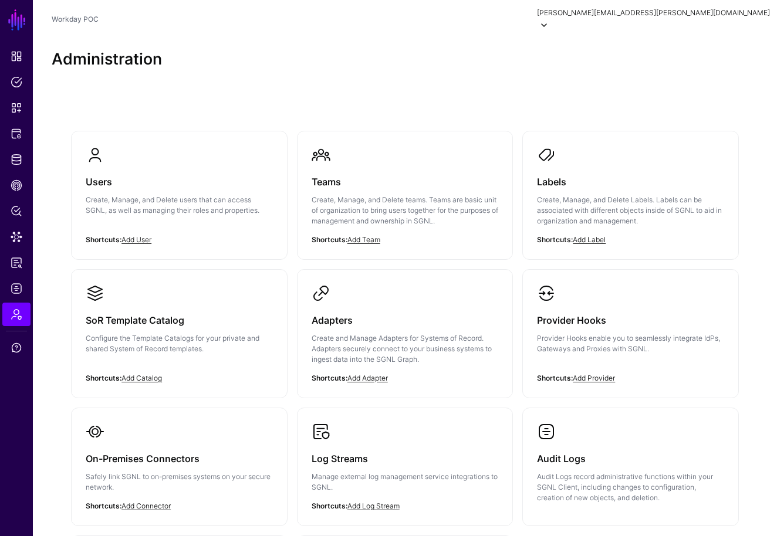
click at [644, 94] on div "Users Create, Manage, and Delete users that can access SGNL, as well as managin…" at bounding box center [405, 405] width 744 height 635
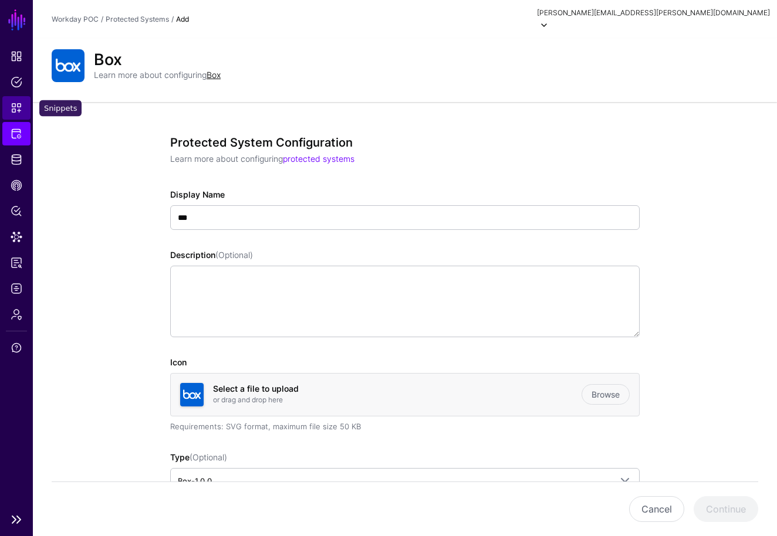
click at [16, 107] on span "Snippets" at bounding box center [17, 108] width 12 height 12
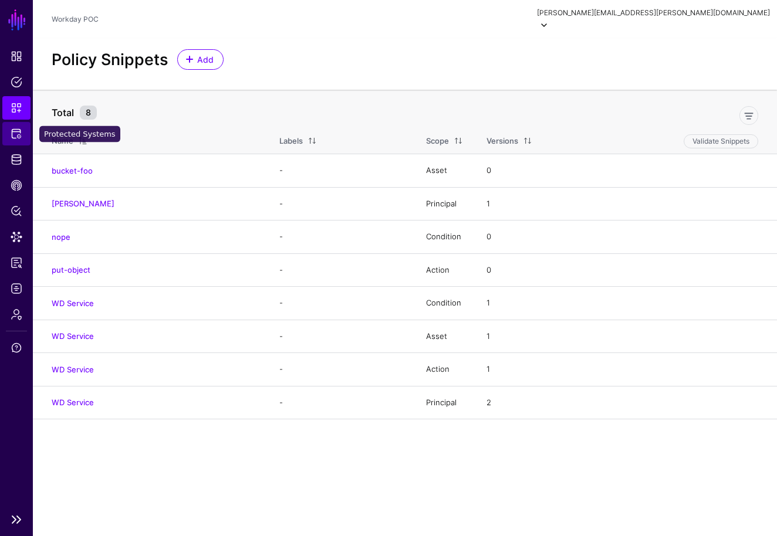
click at [20, 135] on span "Protected Systems" at bounding box center [17, 134] width 12 height 12
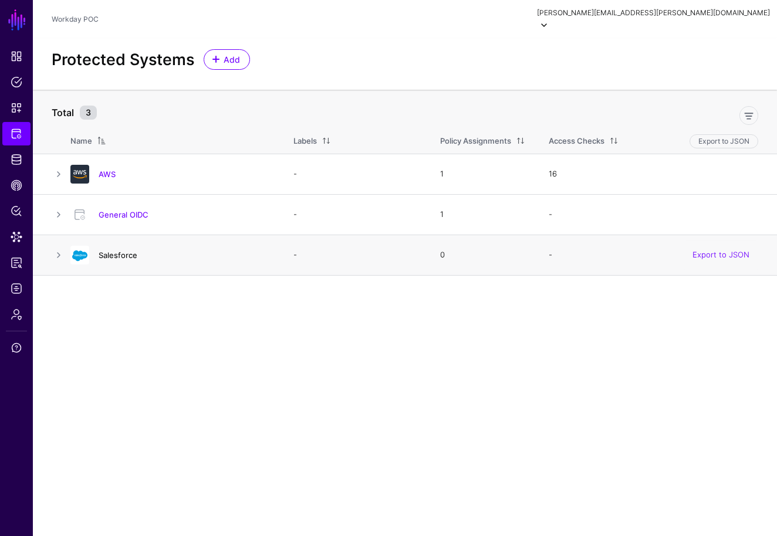
click at [126, 250] on link "Salesforce" at bounding box center [118, 254] width 39 height 9
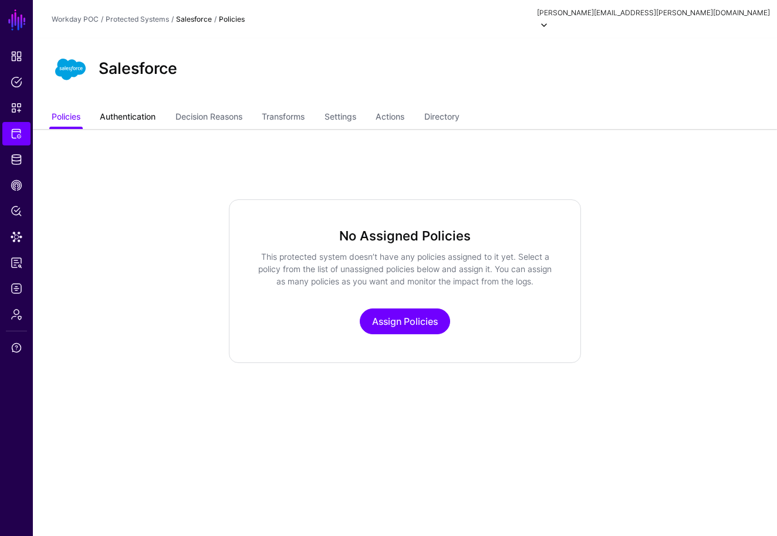
click at [150, 107] on link "Authentication" at bounding box center [128, 118] width 56 height 22
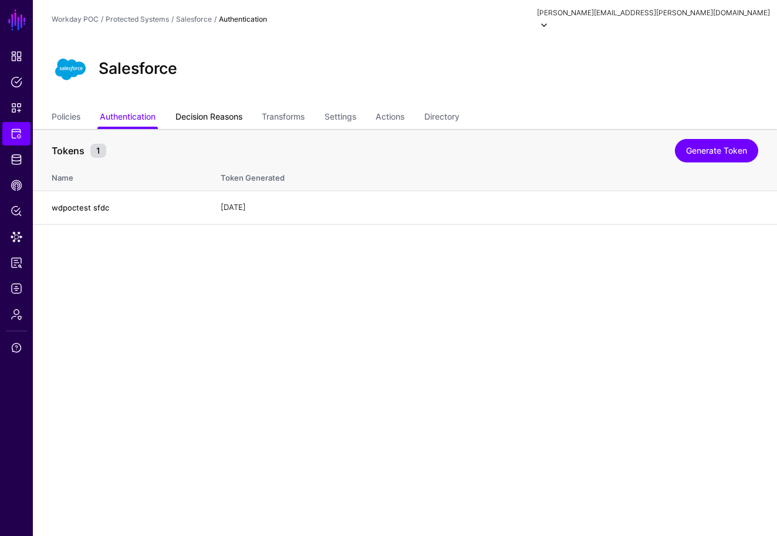
click at [226, 108] on link "Decision Reasons" at bounding box center [208, 118] width 67 height 22
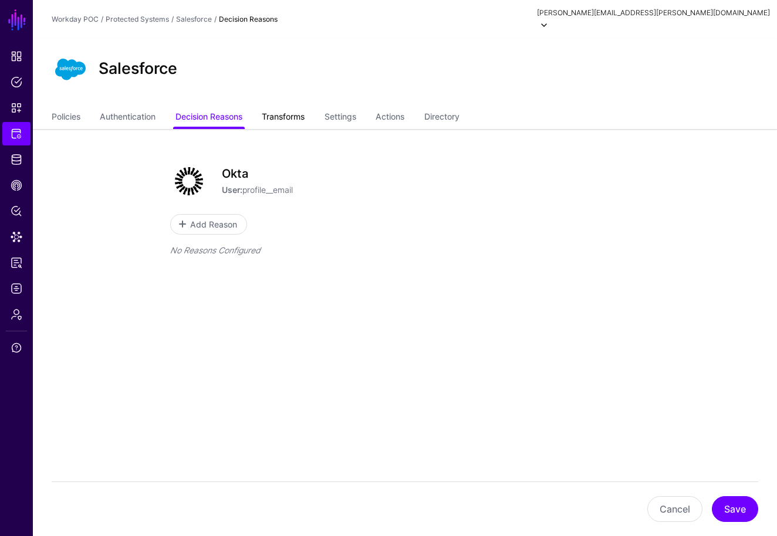
click at [283, 109] on link "Transforms" at bounding box center [283, 118] width 43 height 22
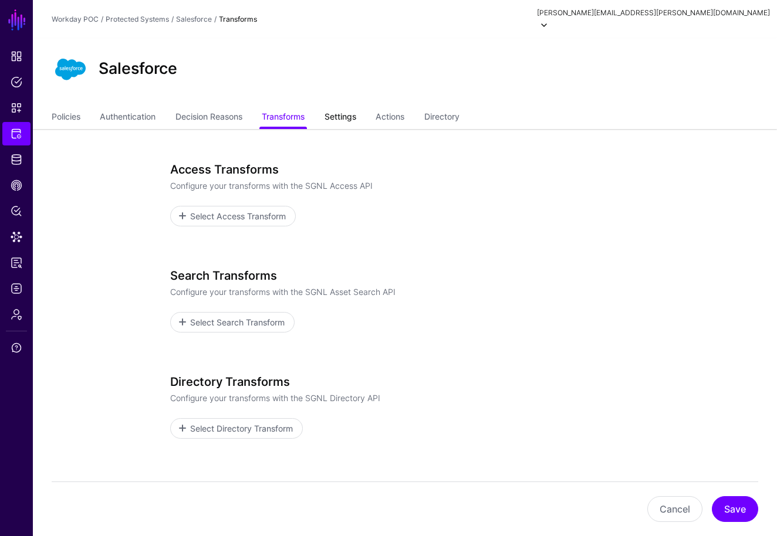
click at [351, 107] on link "Settings" at bounding box center [340, 118] width 32 height 22
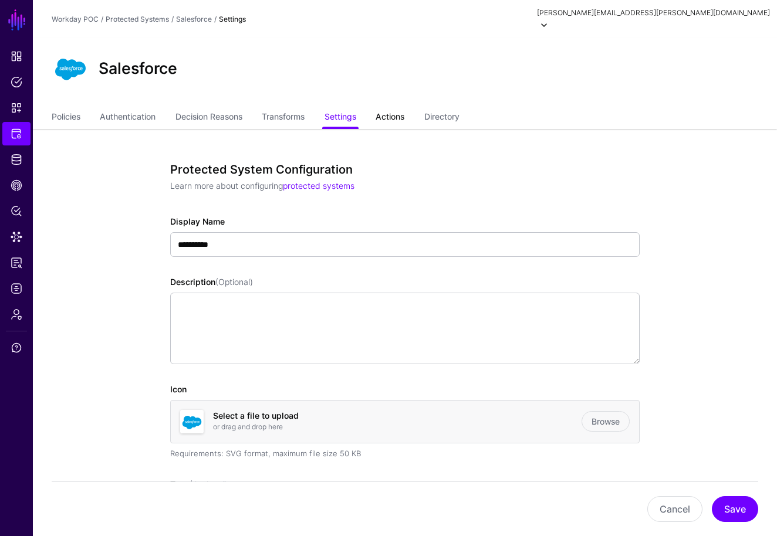
click at [404, 107] on link "Actions" at bounding box center [389, 118] width 29 height 22
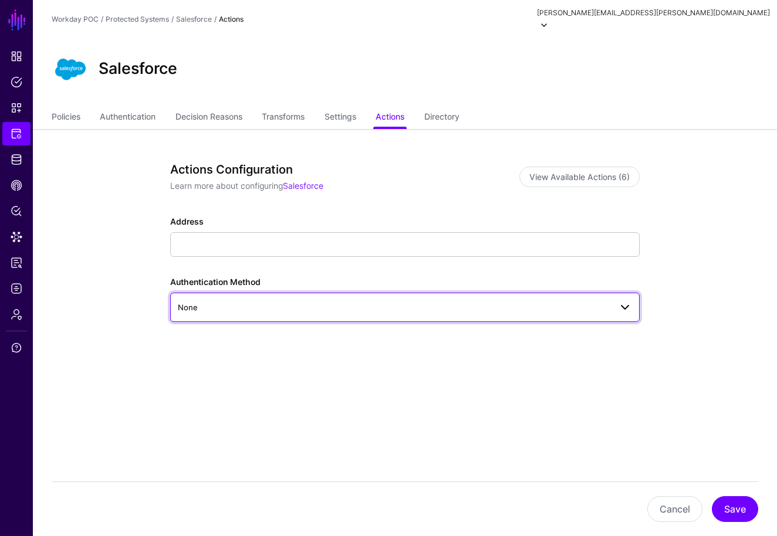
click at [619, 304] on link "None" at bounding box center [404, 307] width 469 height 29
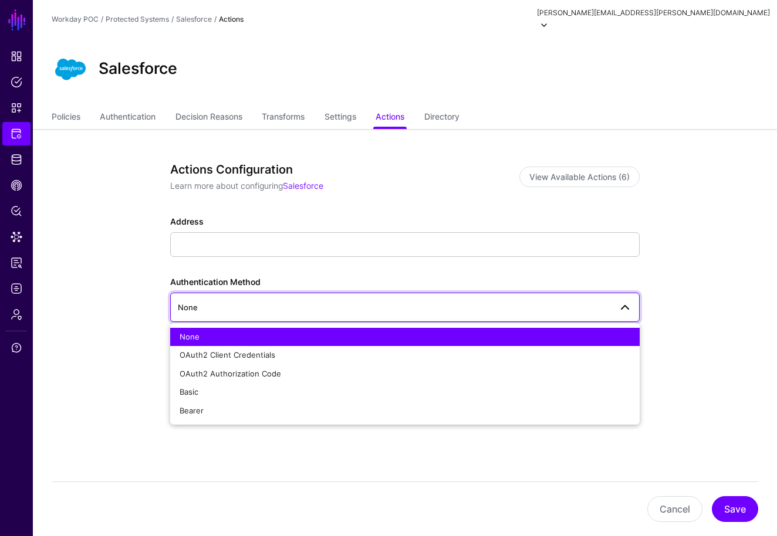
click at [665, 289] on div "Actions Configuration Learn more about configuring Salesforce View Available Ac…" at bounding box center [405, 300] width 536 height 343
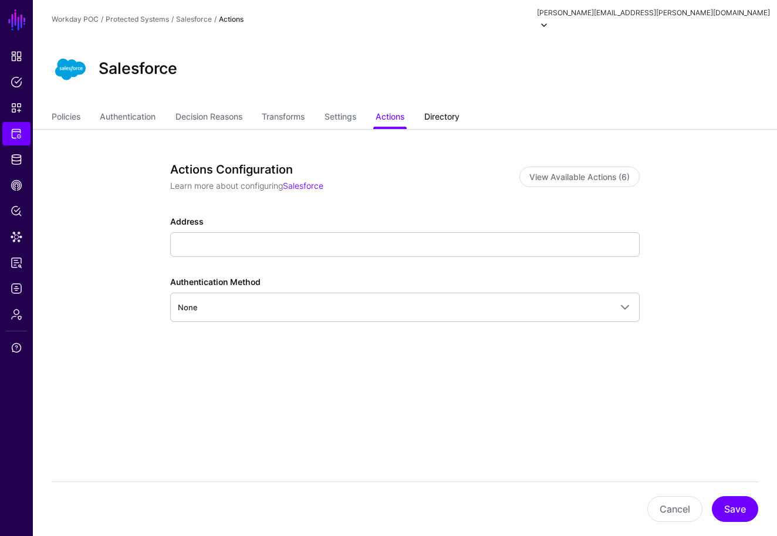
click at [459, 107] on link "Directory" at bounding box center [441, 118] width 35 height 22
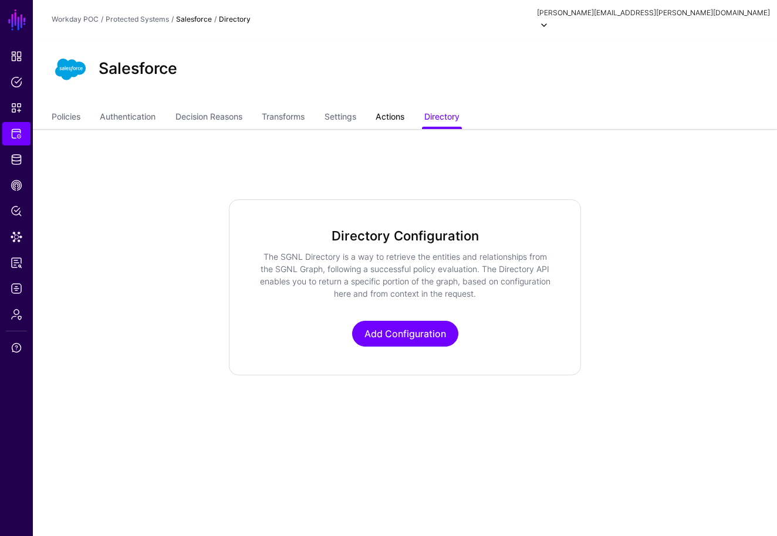
click at [395, 107] on link "Actions" at bounding box center [389, 118] width 29 height 22
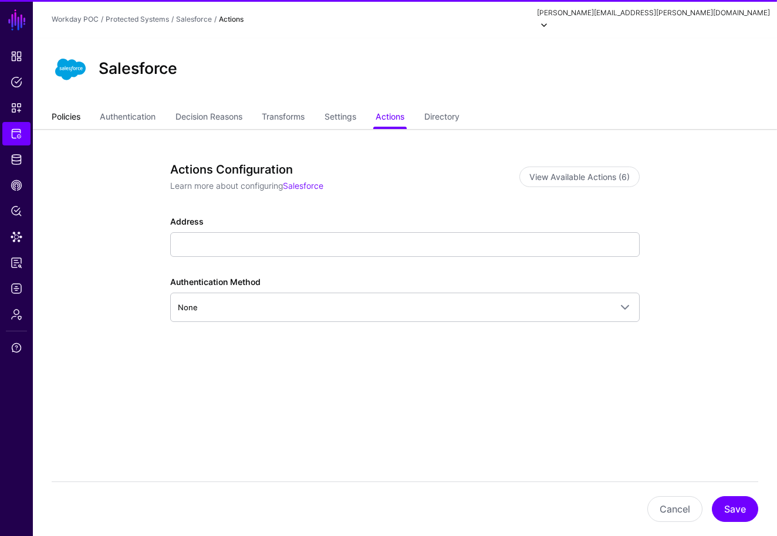
click at [66, 107] on link "Policies" at bounding box center [66, 118] width 29 height 22
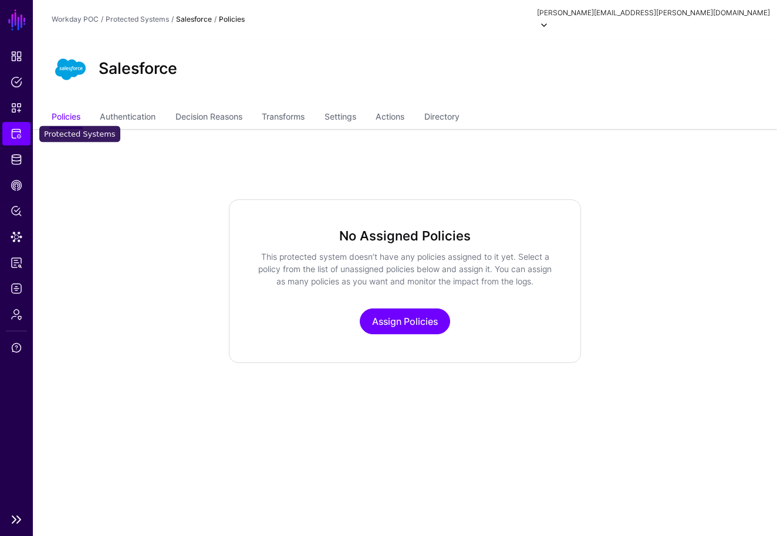
click at [18, 131] on span "Protected Systems" at bounding box center [17, 134] width 12 height 12
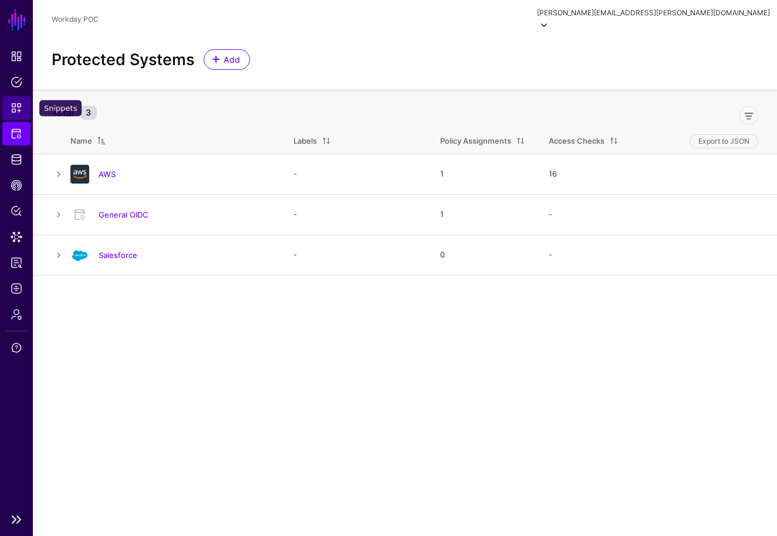
click at [22, 104] on link "Snippets" at bounding box center [16, 107] width 28 height 23
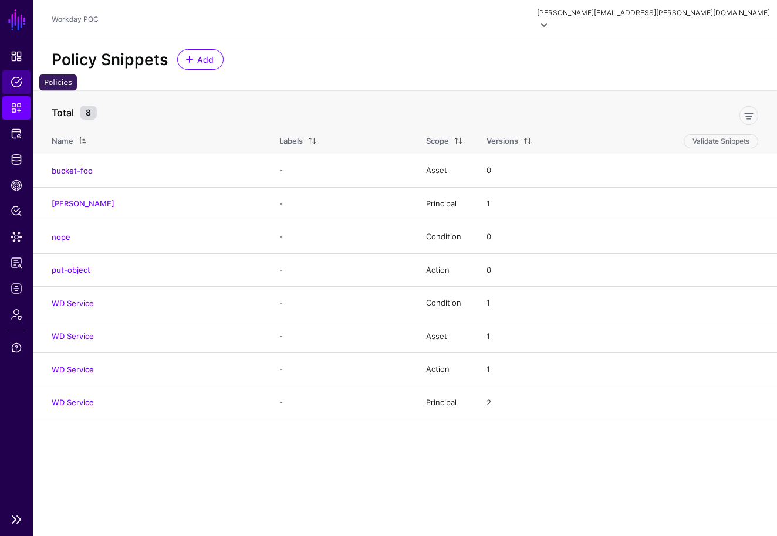
click at [22, 86] on span "Policies" at bounding box center [17, 82] width 12 height 12
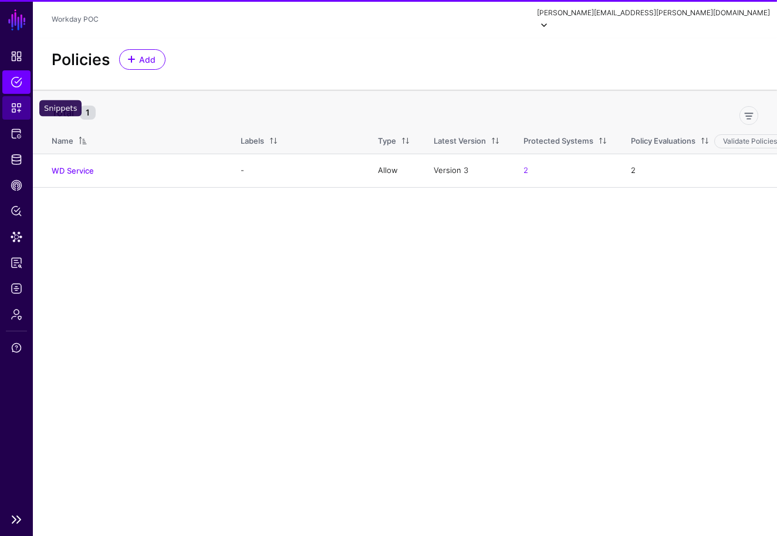
click at [24, 111] on link "Snippets" at bounding box center [16, 107] width 28 height 23
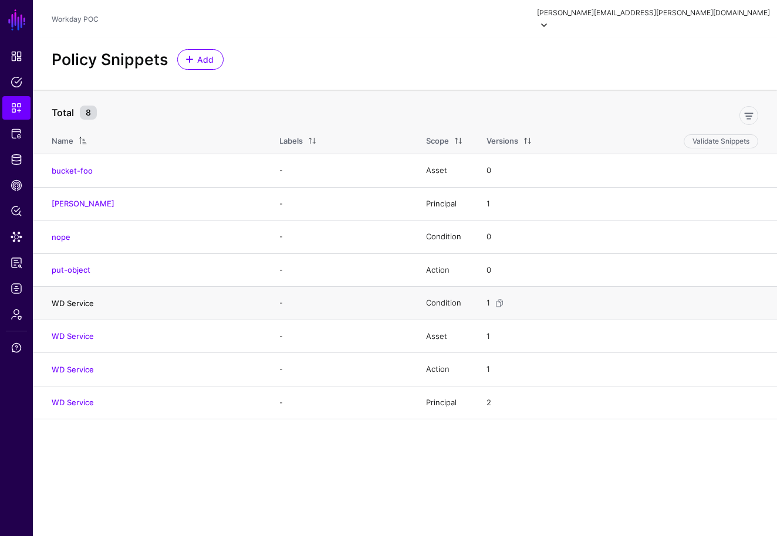
click at [79, 299] on link "WD Service" at bounding box center [73, 303] width 42 height 9
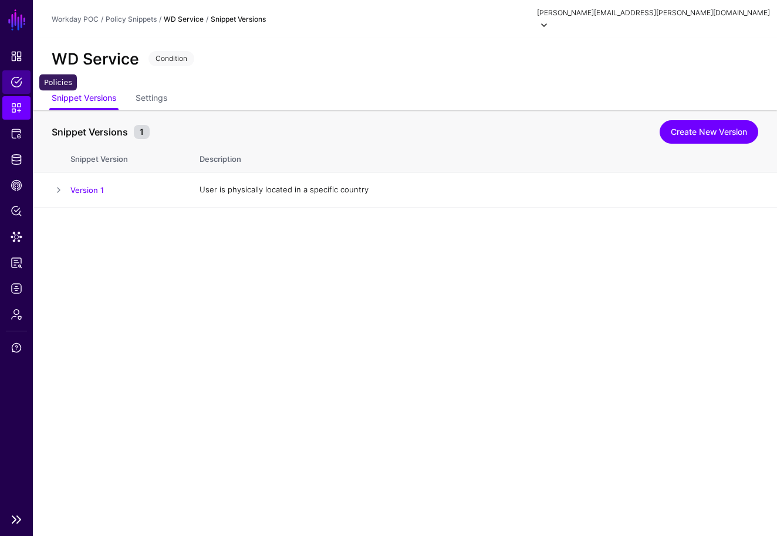
click at [16, 80] on span "Policies" at bounding box center [17, 82] width 12 height 12
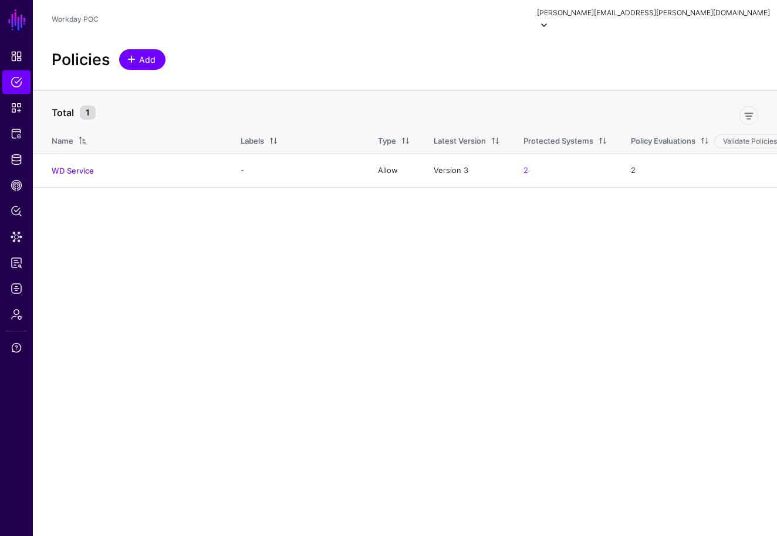
click at [150, 53] on span "Add" at bounding box center [147, 59] width 19 height 12
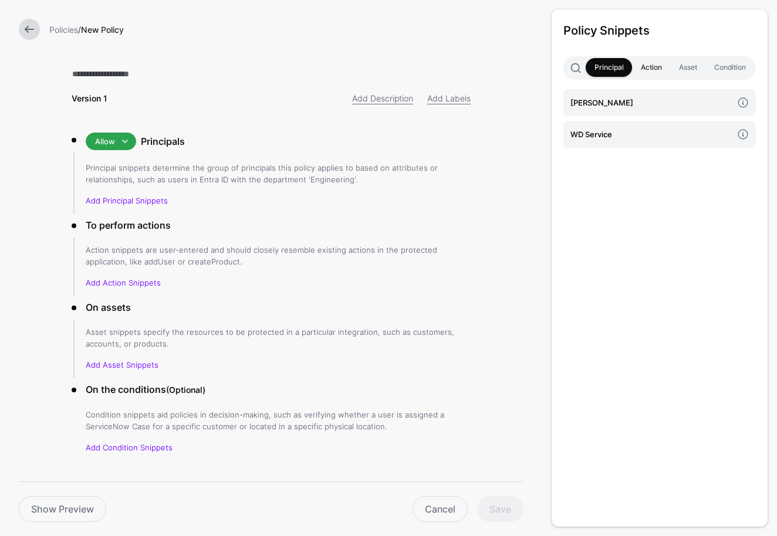
click at [646, 68] on link "Action" at bounding box center [651, 67] width 38 height 19
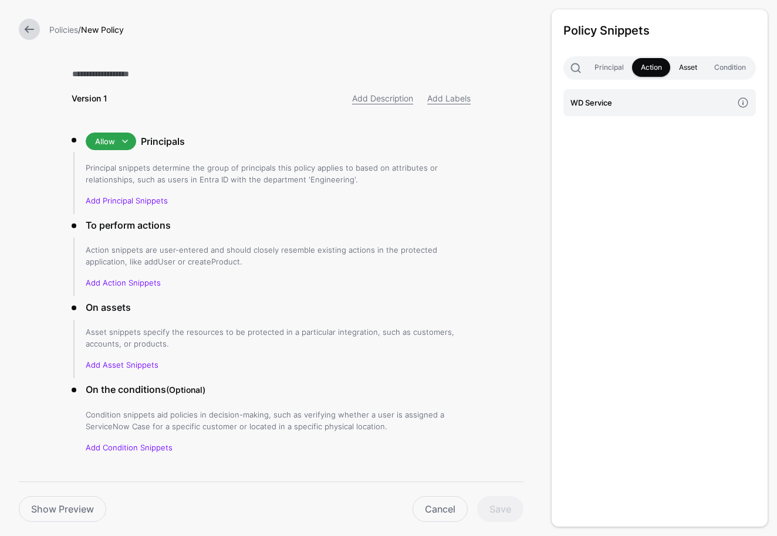
click at [678, 68] on link "Asset" at bounding box center [687, 67] width 35 height 19
click at [739, 106] on span at bounding box center [743, 103] width 26 height 26
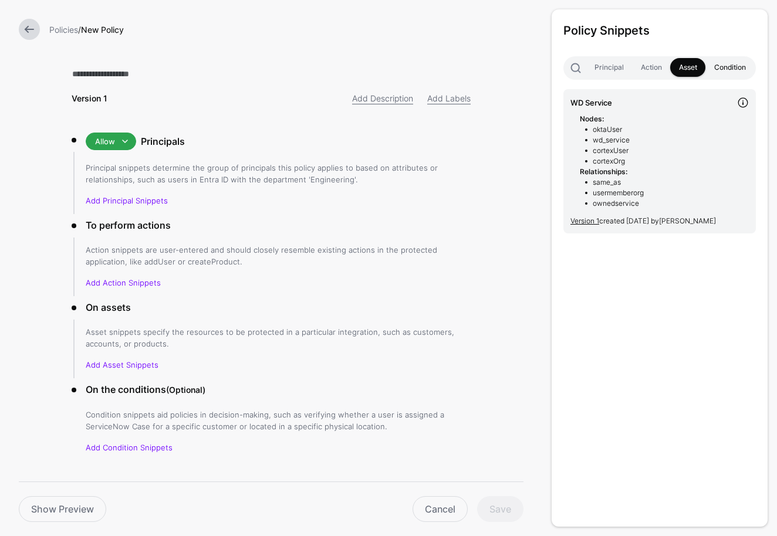
click at [724, 68] on link "Condition" at bounding box center [729, 67] width 49 height 19
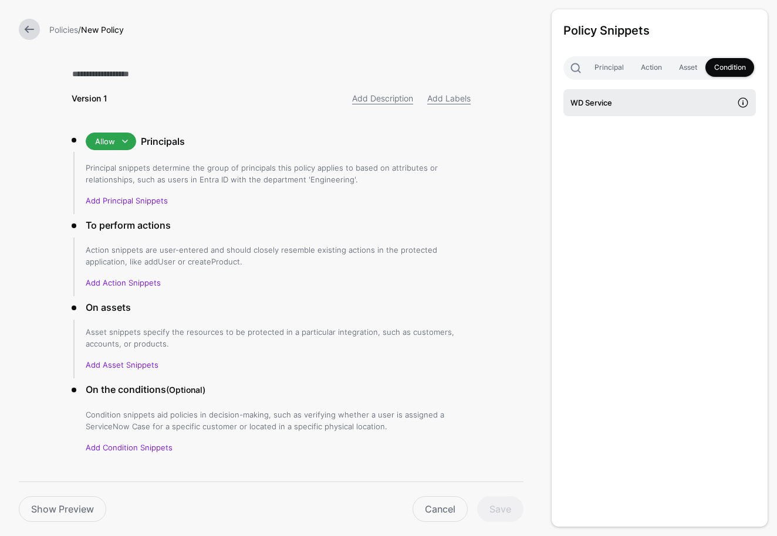
click at [747, 100] on span at bounding box center [743, 103] width 26 height 26
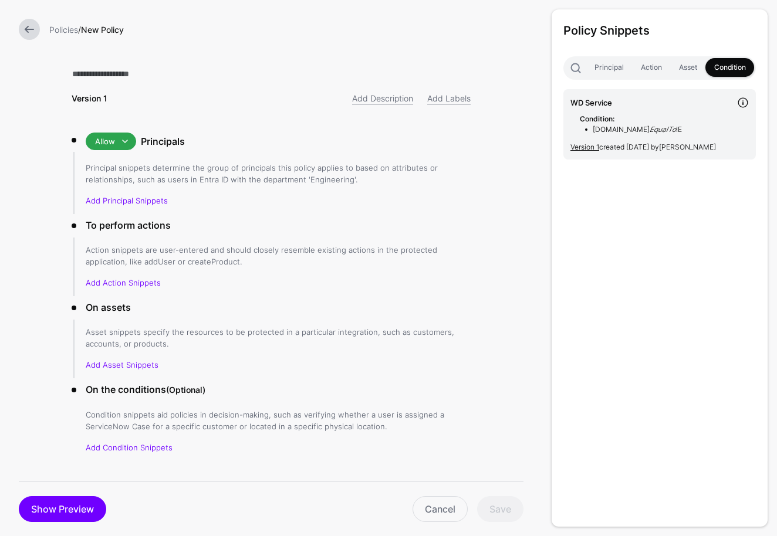
click at [79, 504] on link "Show Preview" at bounding box center [62, 509] width 87 height 26
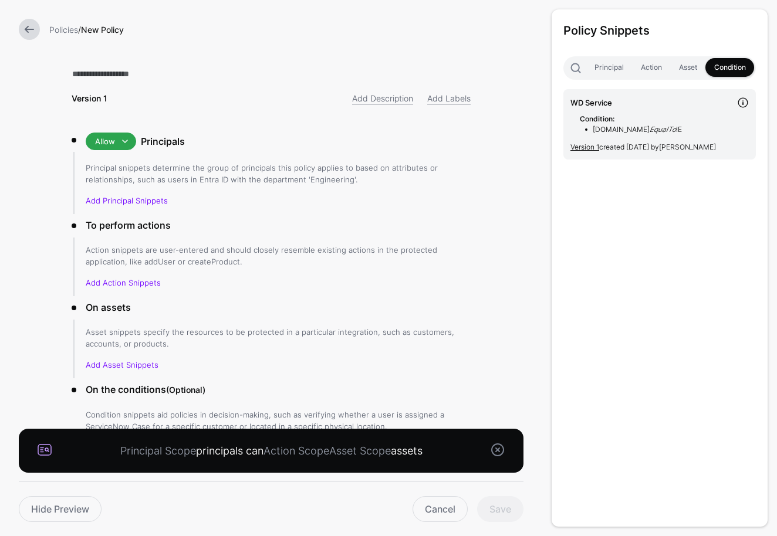
click at [685, 309] on div "Policy Snippets Principal Action Asset Condition WD Service Condition: [DOMAIN_…" at bounding box center [659, 267] width 216 height 517
click at [31, 36] on link at bounding box center [29, 29] width 21 height 21
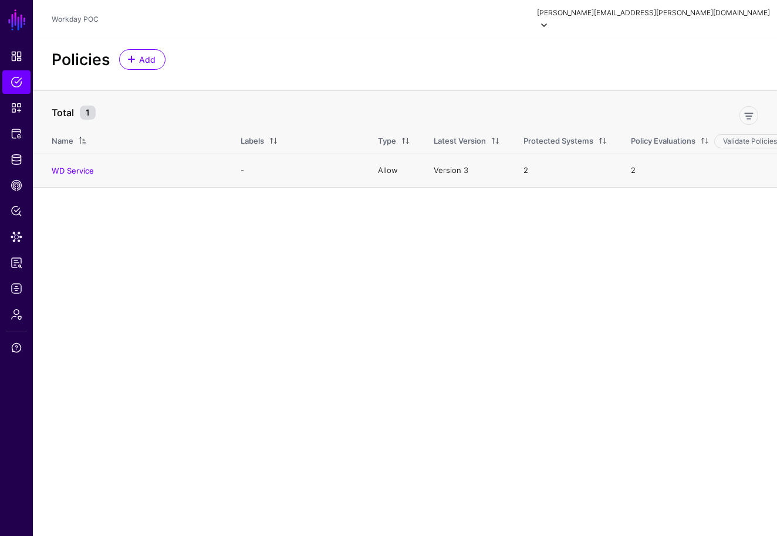
click at [523, 165] on link "2" at bounding box center [525, 169] width 5 height 9
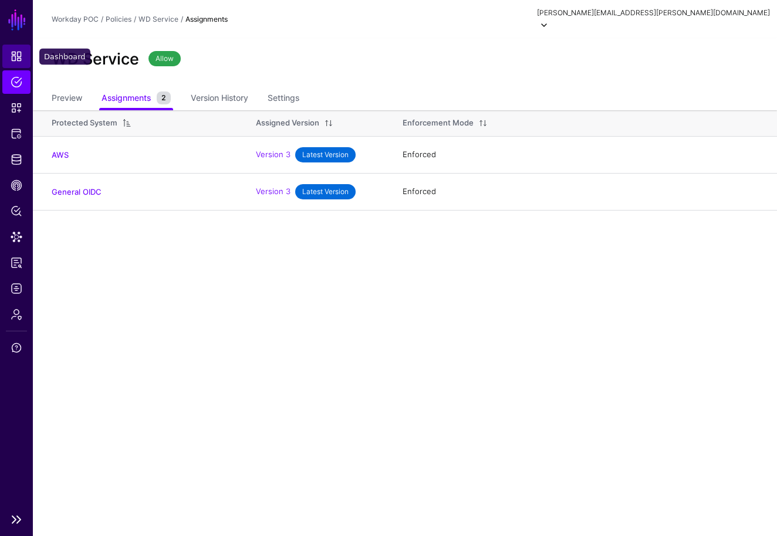
click at [16, 59] on span "Dashboard" at bounding box center [17, 56] width 12 height 12
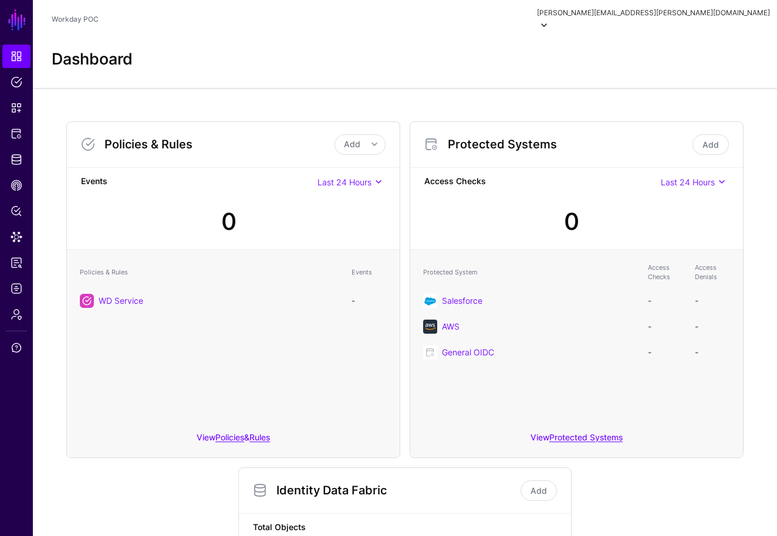
click at [765, 428] on div "Policies & Rules Add Add Policy Add Rule Events Last 24 Hours Last 24 Hours Las…" at bounding box center [405, 463] width 744 height 750
click at [540, 480] on link "Add" at bounding box center [538, 490] width 36 height 21
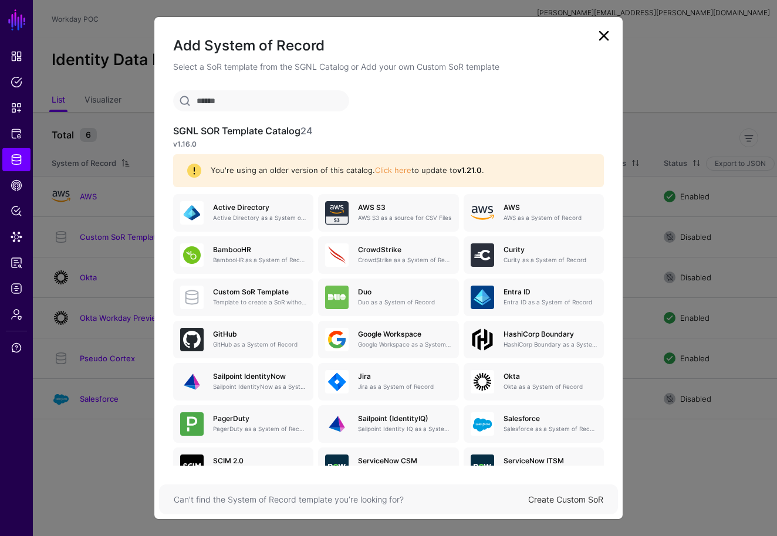
click at [604, 39] on link at bounding box center [603, 35] width 19 height 19
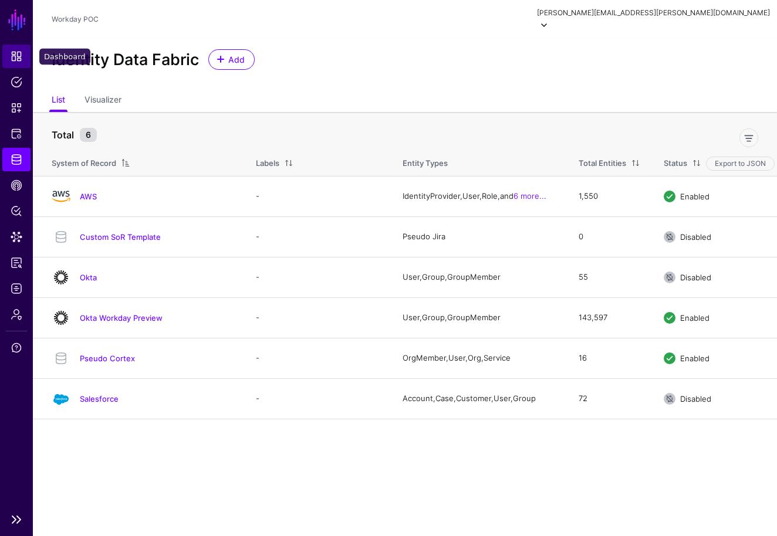
click at [20, 54] on span "Dashboard" at bounding box center [17, 56] width 12 height 12
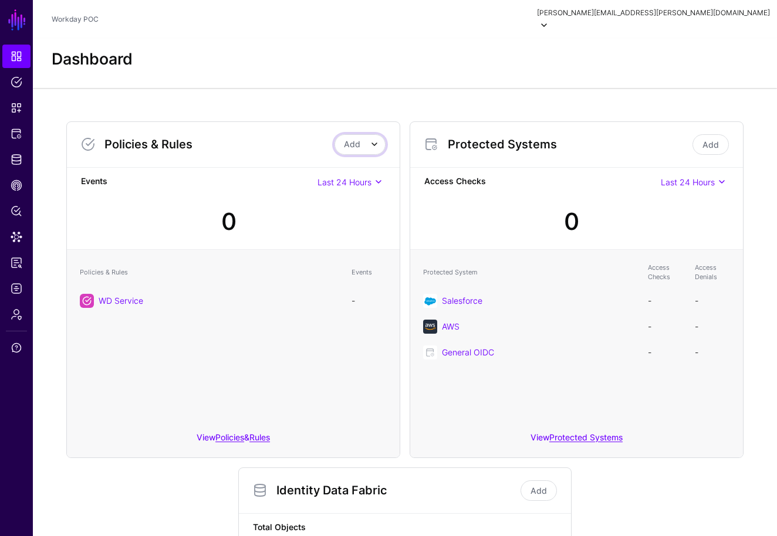
click at [353, 139] on span "Add" at bounding box center [352, 144] width 16 height 10
click at [334, 165] on span "Add Policy" at bounding box center [320, 169] width 38 height 9
click at [714, 139] on link "Add" at bounding box center [710, 144] width 36 height 21
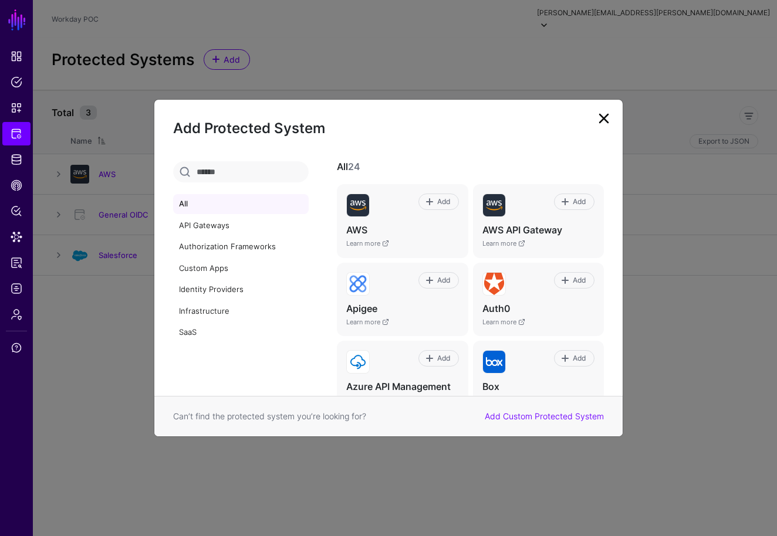
click at [604, 120] on link at bounding box center [603, 118] width 19 height 19
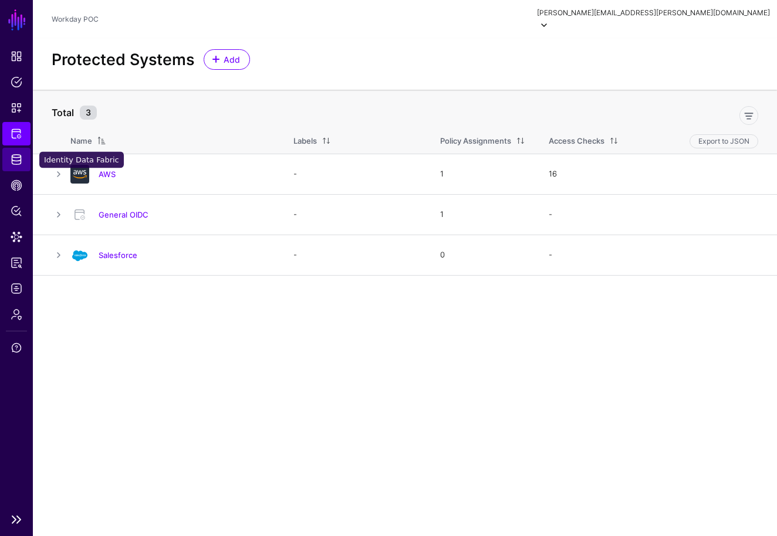
click at [14, 163] on span "Identity Data Fabric" at bounding box center [17, 160] width 12 height 12
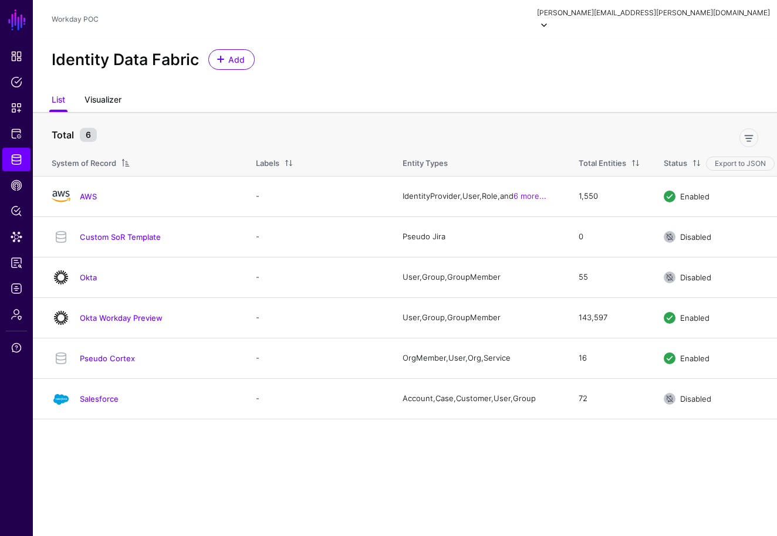
click at [111, 90] on link "Visualizer" at bounding box center [102, 101] width 37 height 22
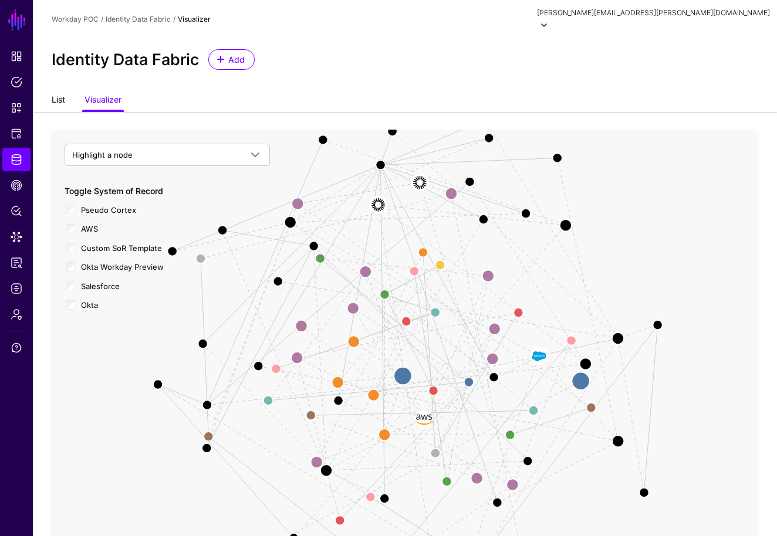
click at [64, 90] on link "List" at bounding box center [58, 101] width 13 height 22
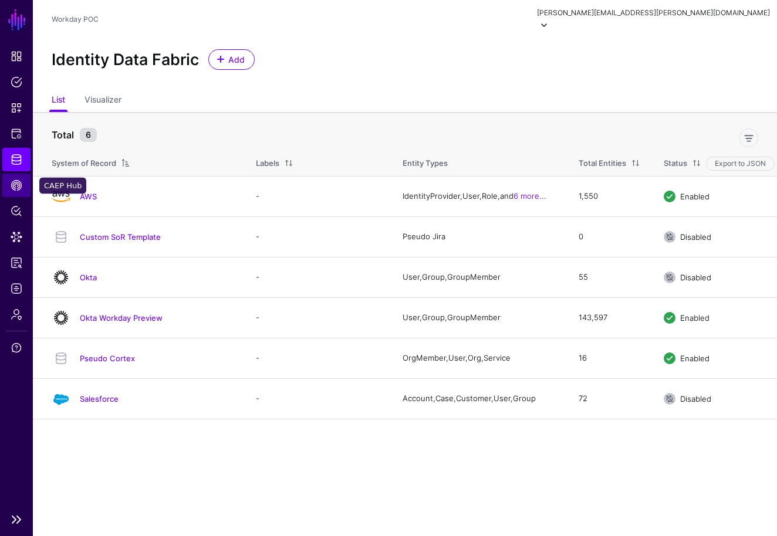
click at [19, 189] on span "CAEP Hub" at bounding box center [17, 185] width 12 height 12
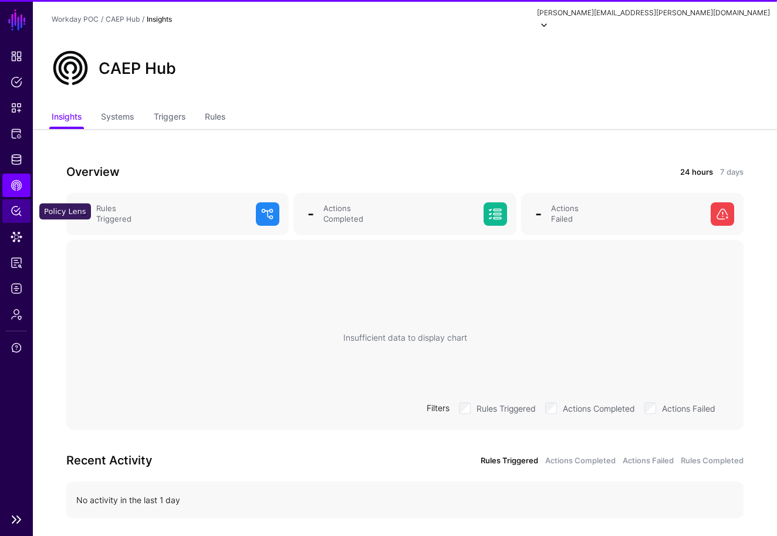
click at [19, 212] on span "Policy Lens" at bounding box center [17, 211] width 12 height 12
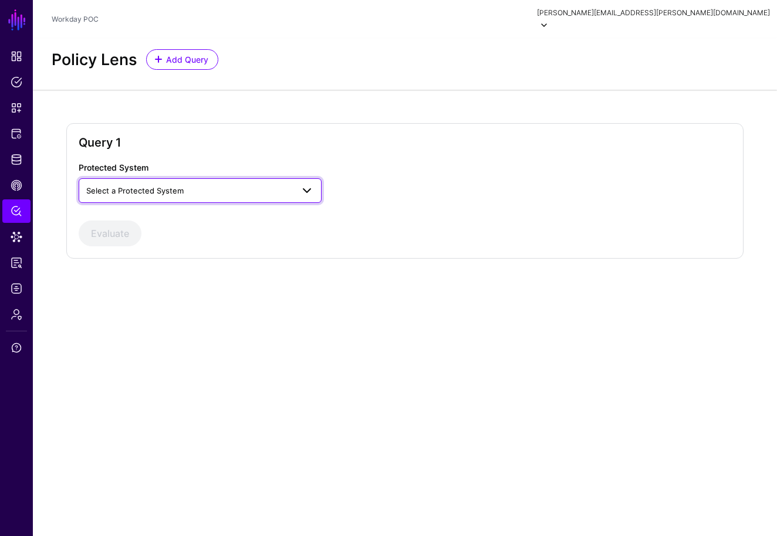
click at [192, 184] on span "Select a Protected System" at bounding box center [189, 190] width 206 height 13
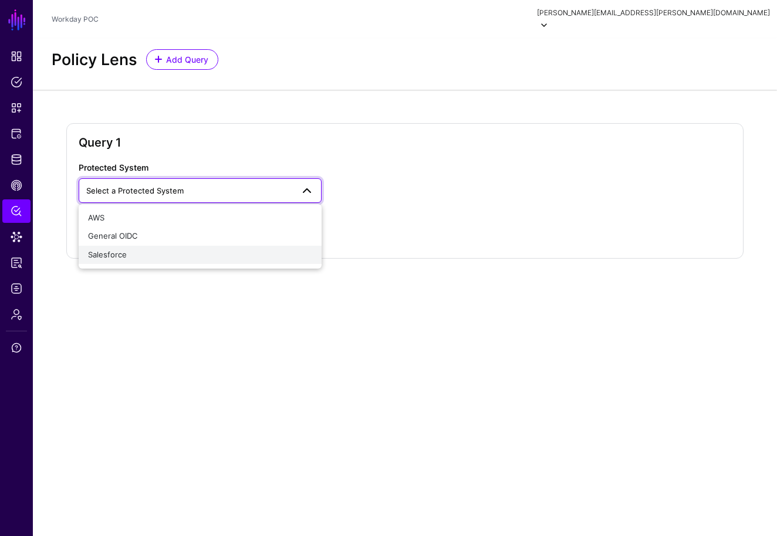
click at [153, 249] on div "Salesforce" at bounding box center [200, 255] width 224 height 12
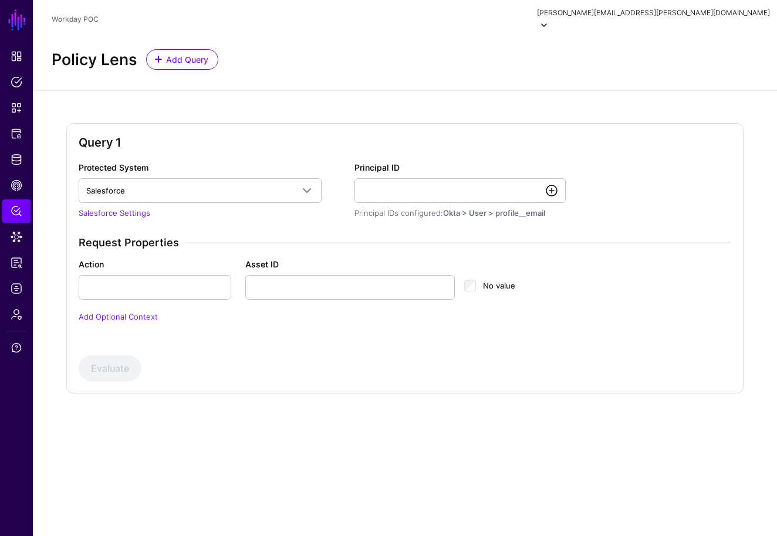
click at [552, 184] on link at bounding box center [551, 191] width 14 height 14
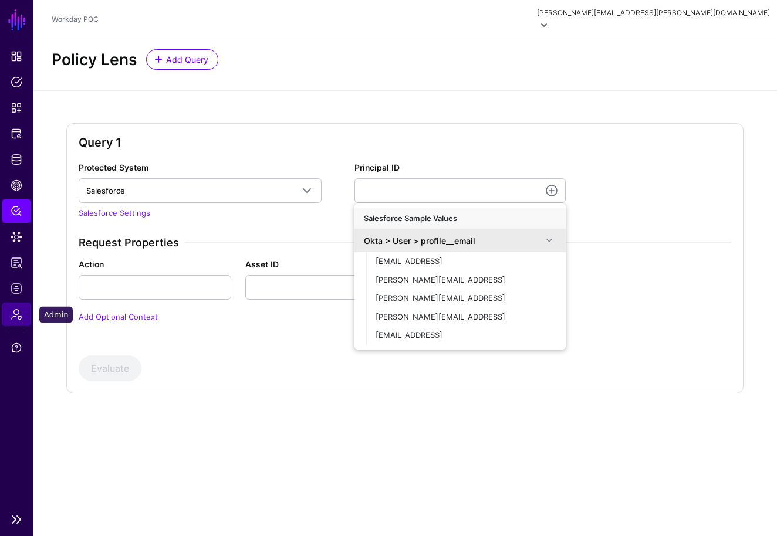
click at [21, 315] on span "Admin" at bounding box center [17, 315] width 12 height 12
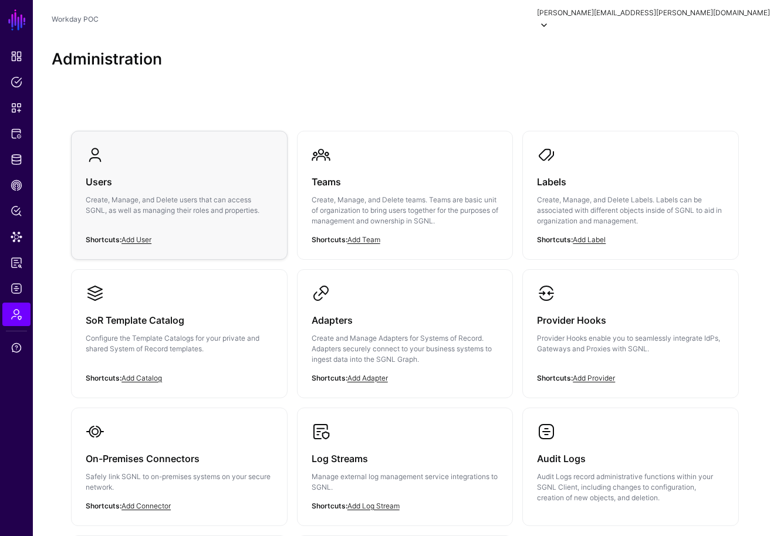
click at [162, 215] on div "Users Create, Manage, and Delete users that can access SGNL, as well as managin…" at bounding box center [179, 199] width 187 height 70
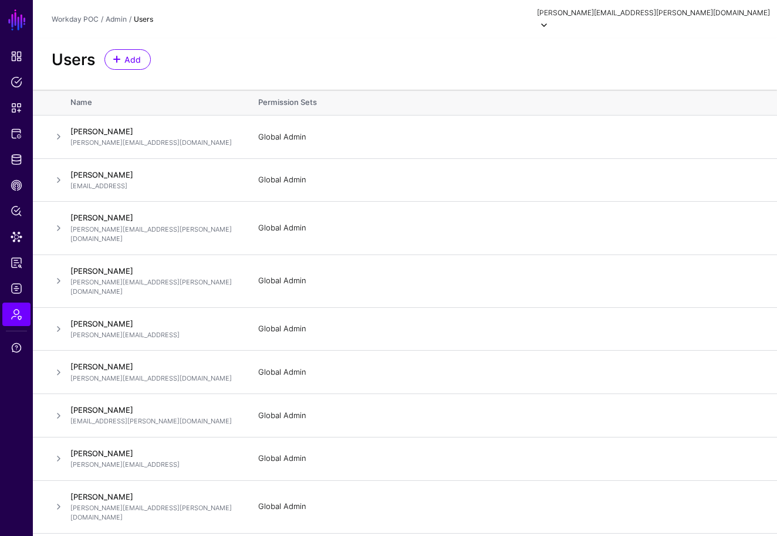
click at [671, 54] on div "Users Add" at bounding box center [405, 59] width 716 height 21
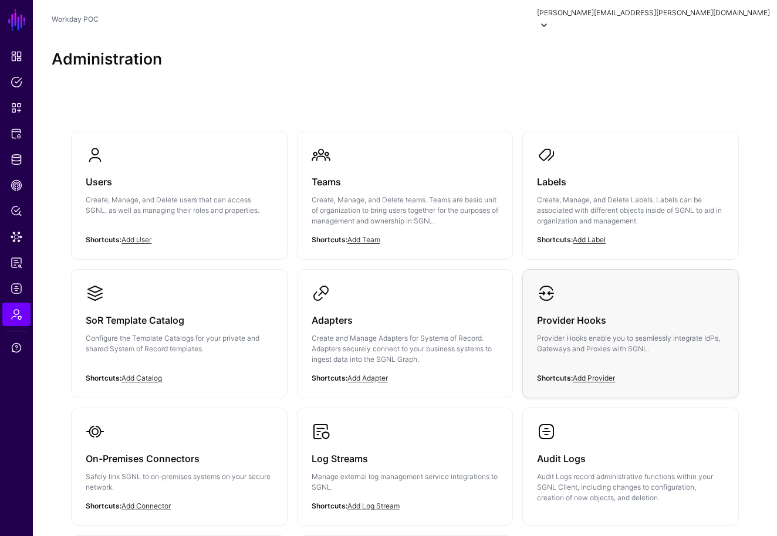
click at [602, 339] on p "Provider Hooks enable you to seamlessly integrate IdPs, Gateways and Proxies wi…" at bounding box center [630, 343] width 187 height 21
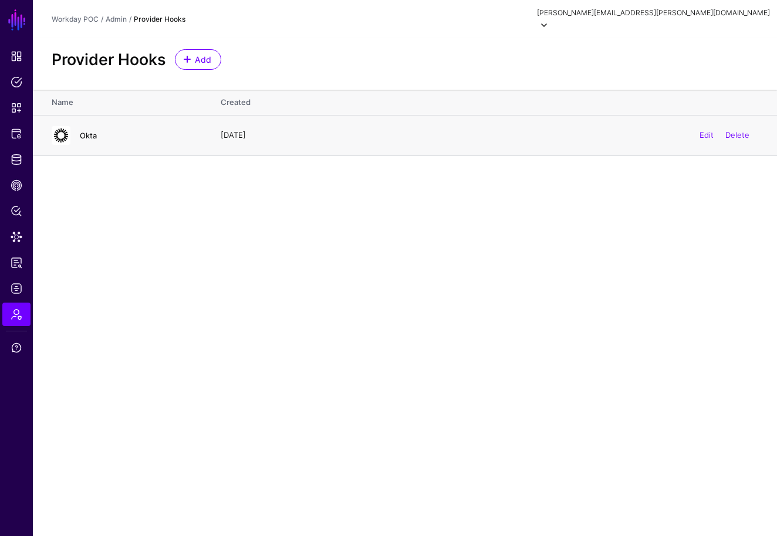
click at [90, 131] on link "Okta" at bounding box center [88, 135] width 17 height 9
click at [705, 130] on link "Edit" at bounding box center [706, 134] width 14 height 9
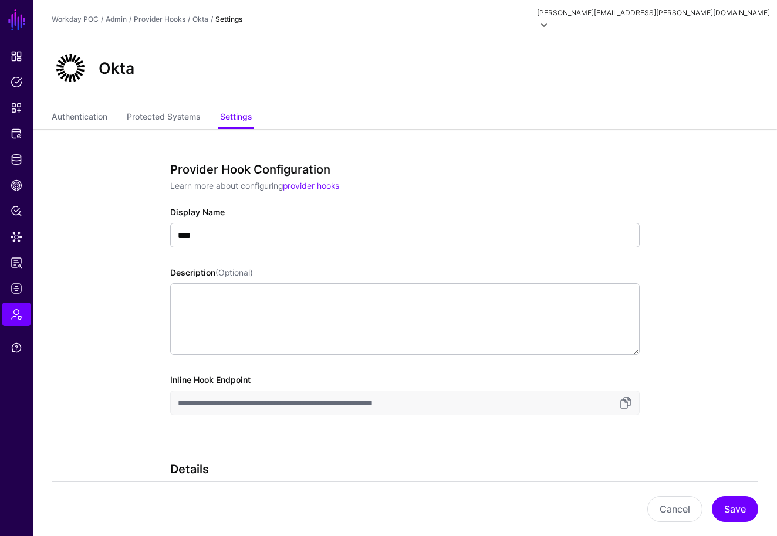
click at [664, 355] on div "**********" at bounding box center [405, 448] width 536 height 638
click at [677, 351] on app-admin-providers-item-edit "**********" at bounding box center [405, 448] width 744 height 638
click at [154, 107] on link "Protected Systems" at bounding box center [163, 118] width 73 height 22
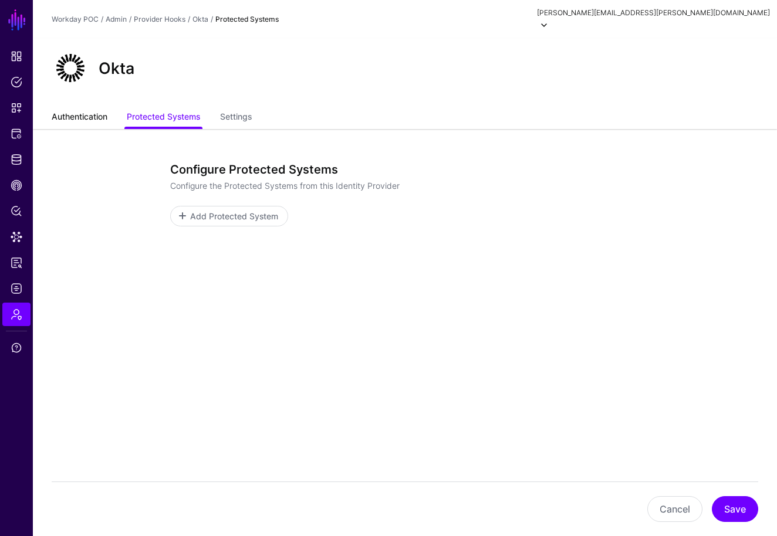
click at [96, 107] on link "Authentication" at bounding box center [80, 118] width 56 height 22
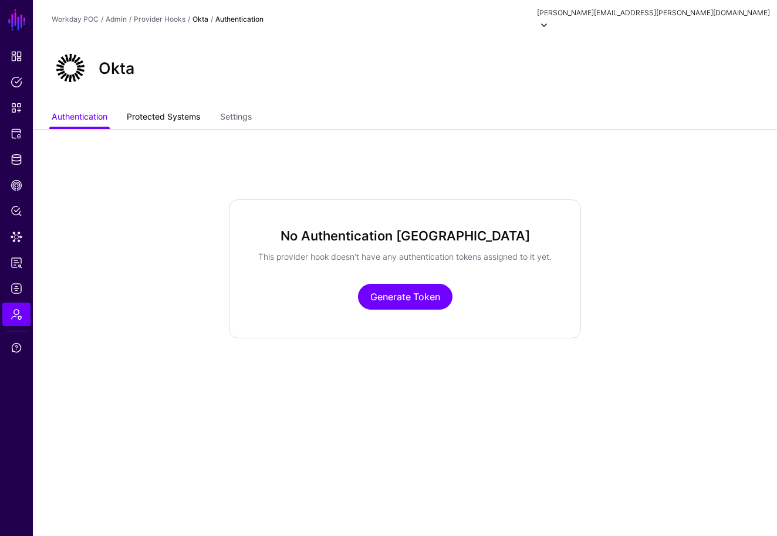
click at [177, 111] on link "Protected Systems" at bounding box center [163, 118] width 73 height 22
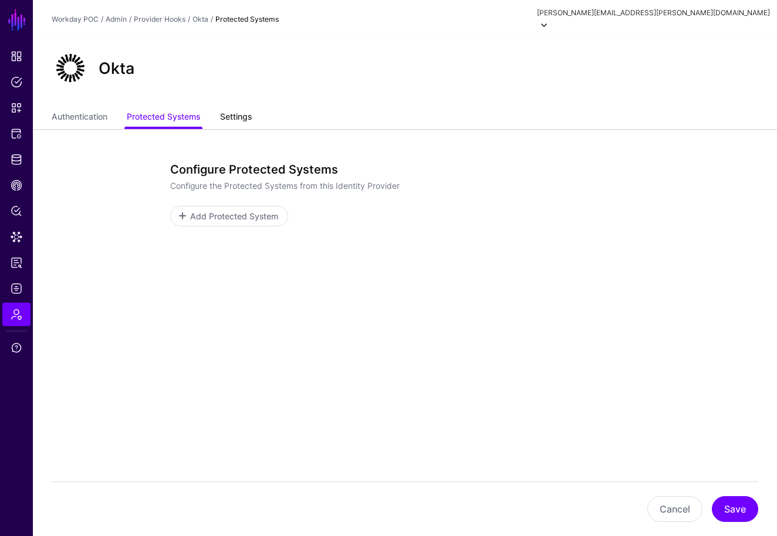
click at [245, 107] on link "Settings" at bounding box center [236, 118] width 32 height 22
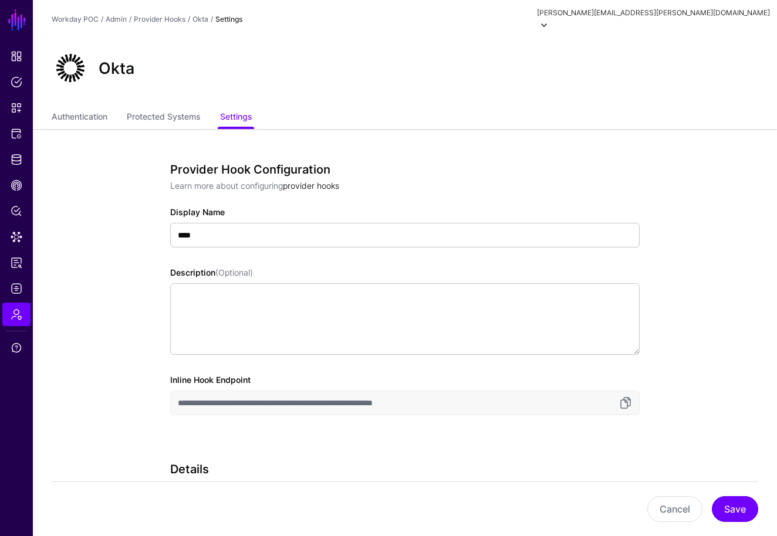
click at [318, 181] on link "provider hooks" at bounding box center [311, 186] width 56 height 10
